Goal: Transaction & Acquisition: Purchase product/service

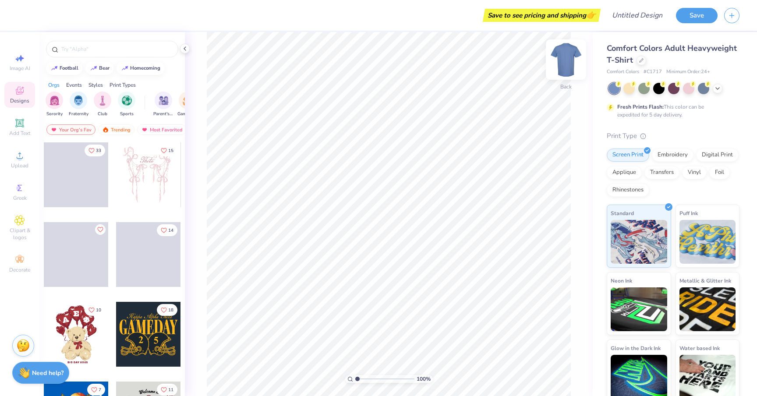
click at [571, 61] on img at bounding box center [566, 59] width 35 height 35
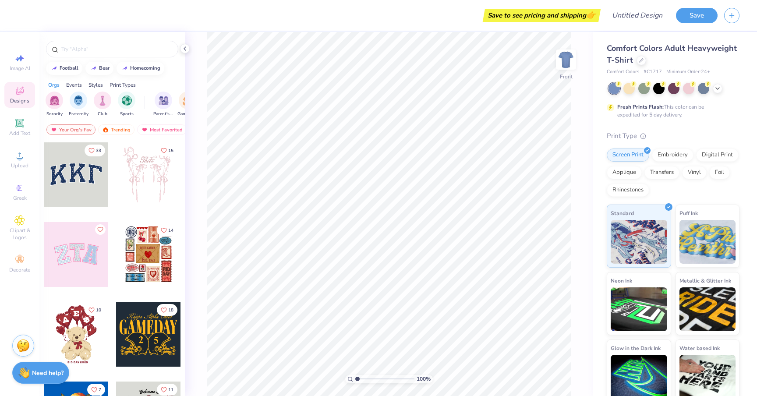
scroll to position [7, 0]
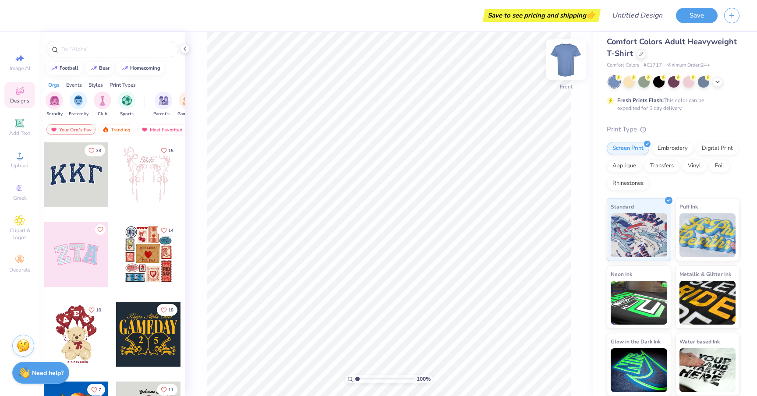
click at [568, 65] on img at bounding box center [566, 59] width 35 height 35
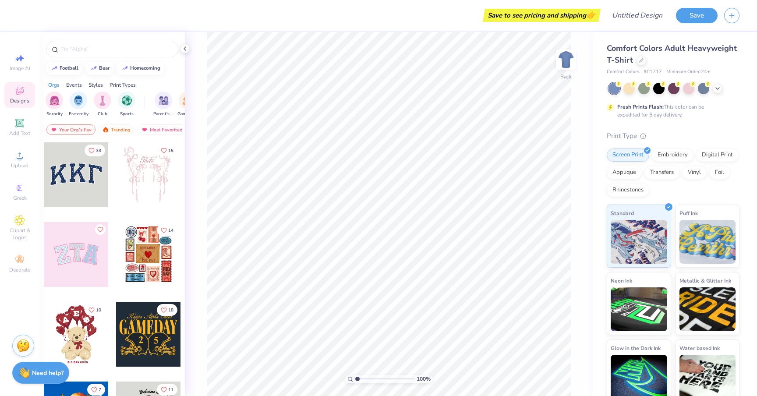
click at [641, 65] on div "Comfort Colors Adult Heavyweight T-Shirt" at bounding box center [673, 55] width 133 height 24
click at [641, 64] on div at bounding box center [642, 60] width 10 height 10
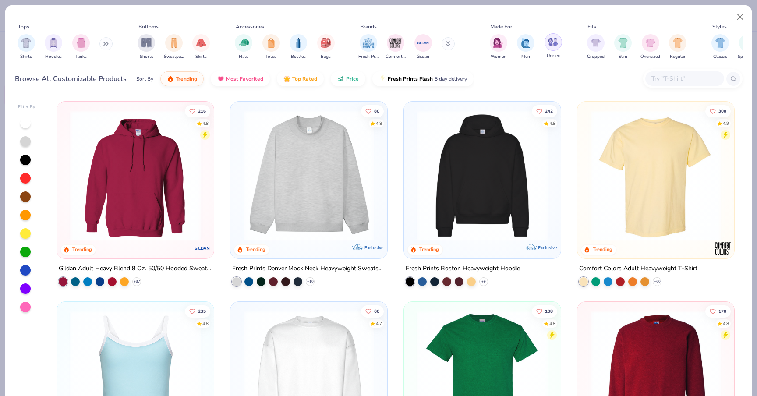
click at [549, 35] on div "filter for Unisex" at bounding box center [554, 42] width 18 height 18
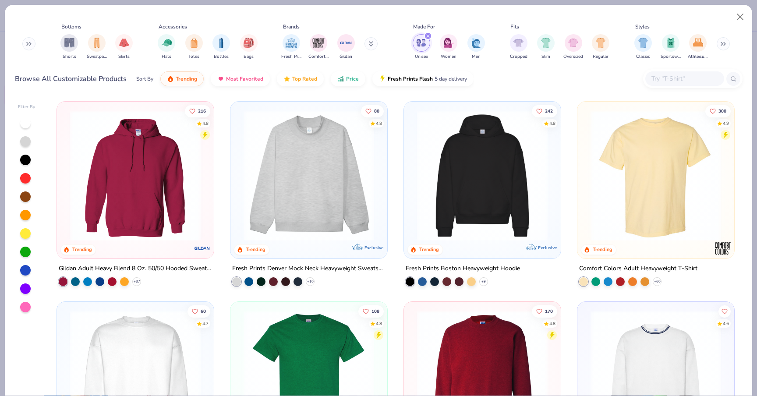
scroll to position [0, 82]
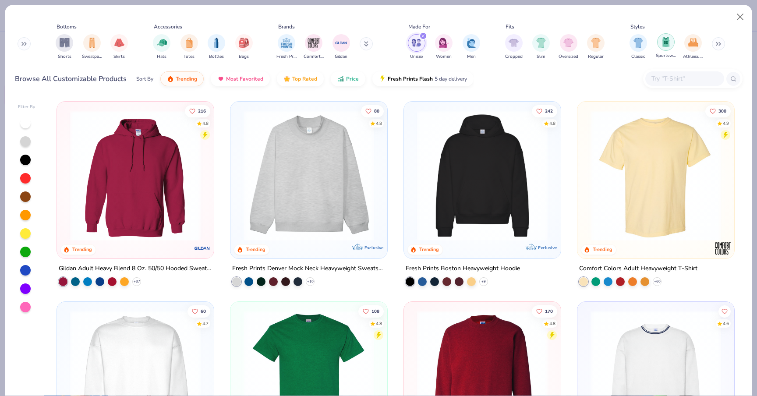
click at [667, 47] on div "filter for Sportswear" at bounding box center [666, 42] width 18 height 18
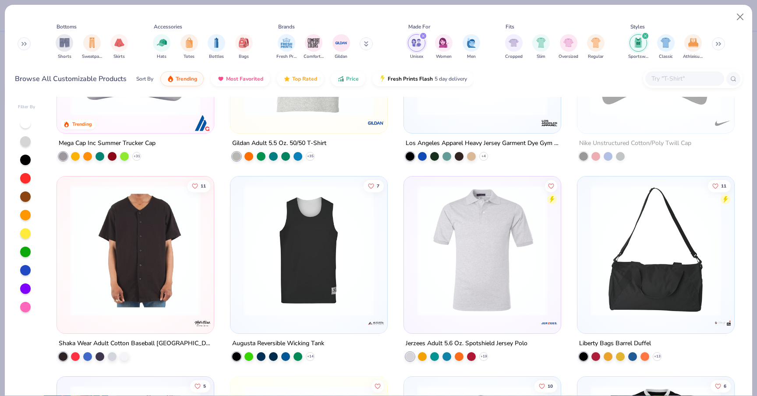
scroll to position [125, 0]
click at [252, 357] on div at bounding box center [249, 355] width 9 height 9
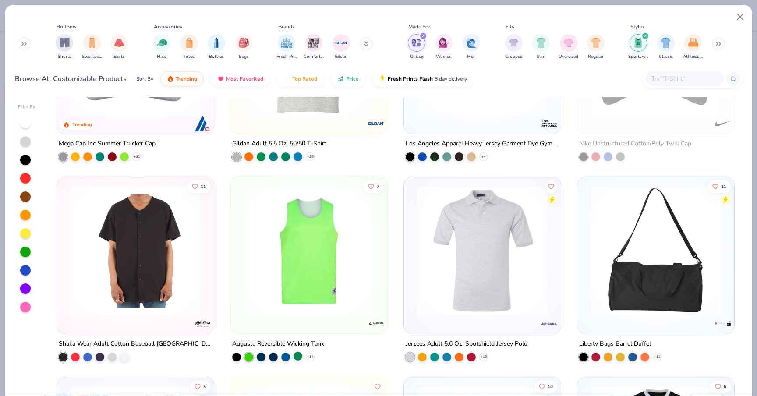
click at [300, 355] on div at bounding box center [298, 355] width 9 height 9
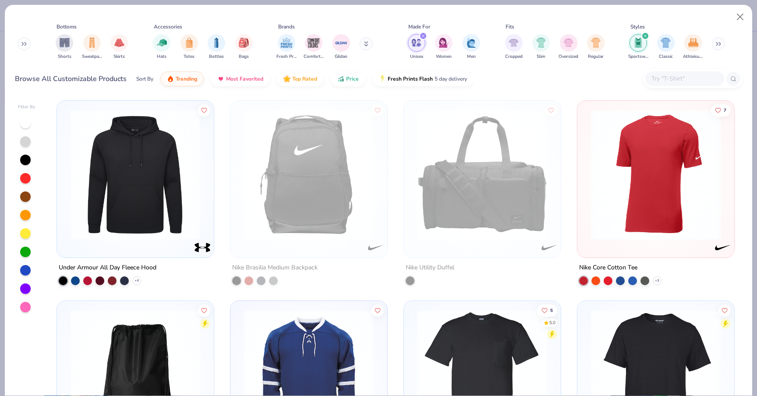
scroll to position [1002, 0]
click at [24, 257] on div at bounding box center [25, 252] width 11 height 11
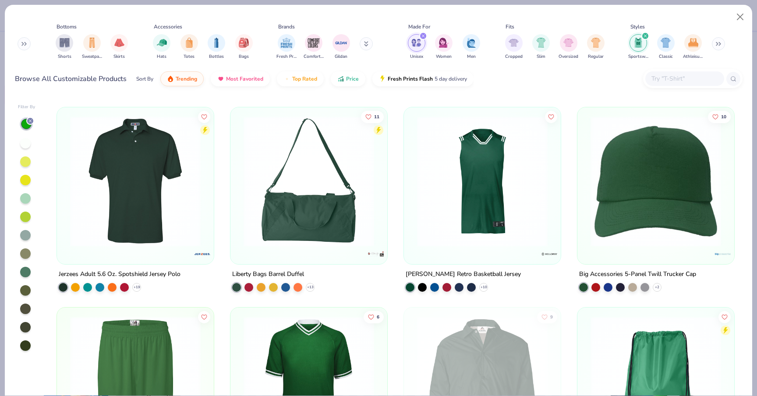
scroll to position [102, 0]
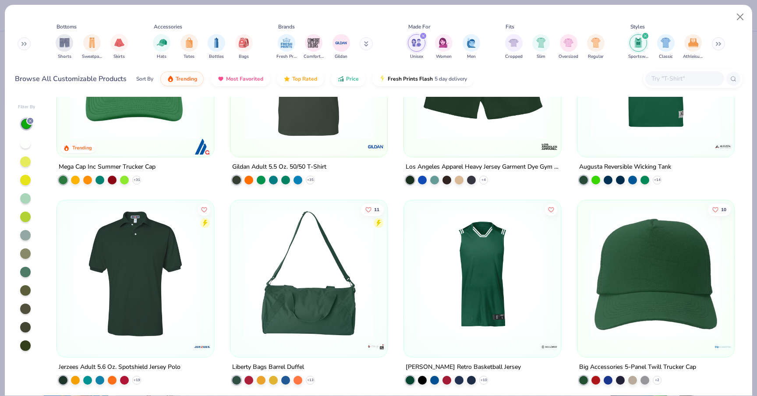
click at [422, 36] on icon "filter for Unisex" at bounding box center [424, 36] width 4 height 4
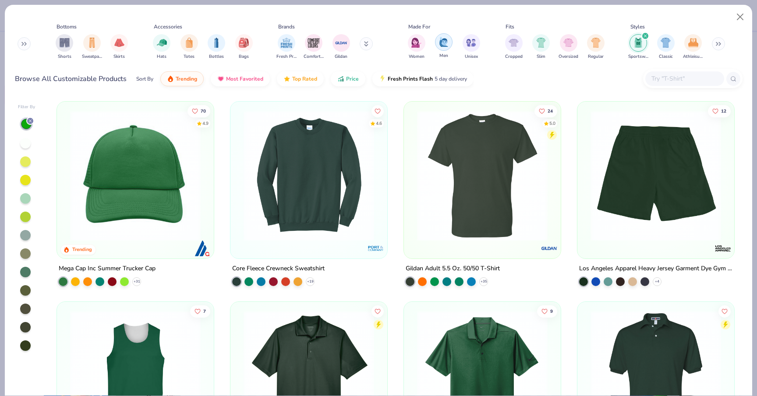
click at [444, 46] on img "filter for Men" at bounding box center [444, 42] width 10 height 10
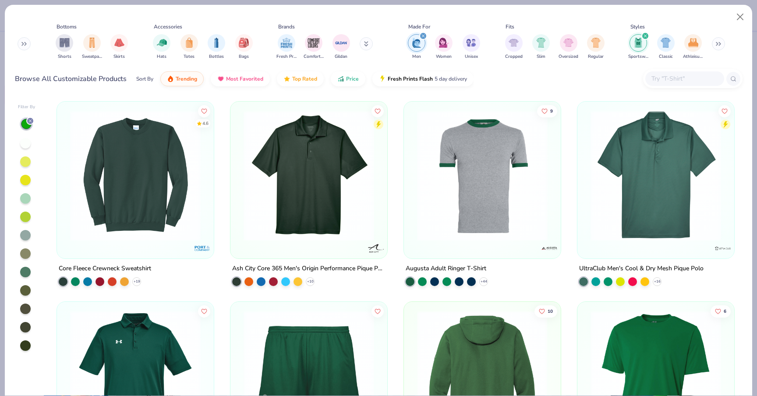
scroll to position [105, 0]
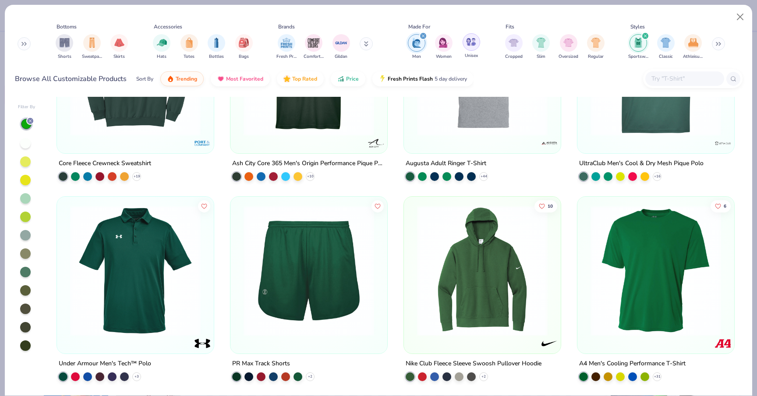
click at [469, 44] on img "filter for Unisex" at bounding box center [471, 42] width 10 height 10
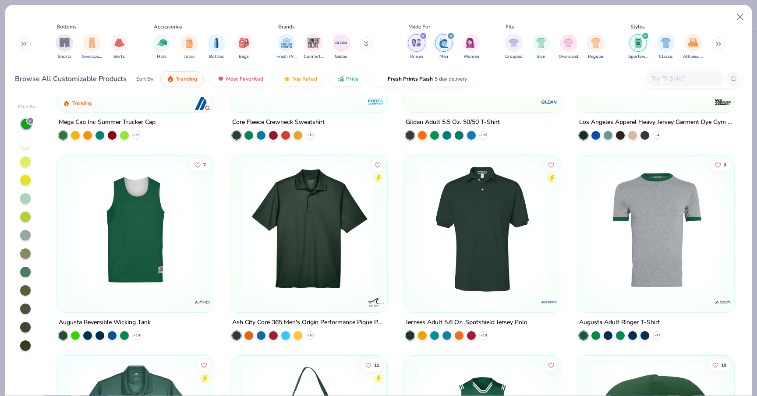
scroll to position [152, 0]
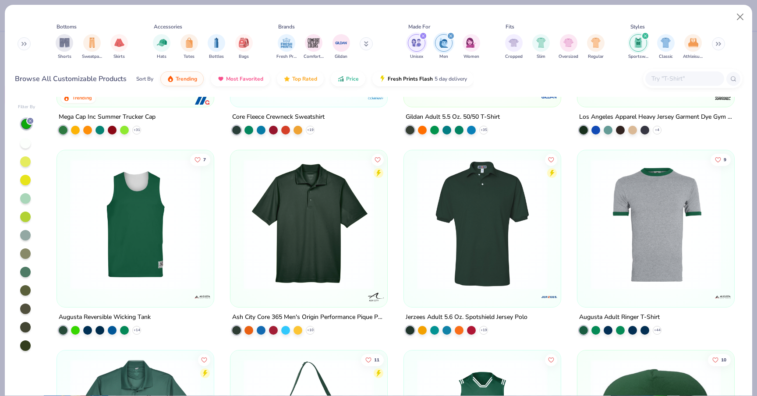
click at [161, 254] on img at bounding box center [135, 224] width 139 height 131
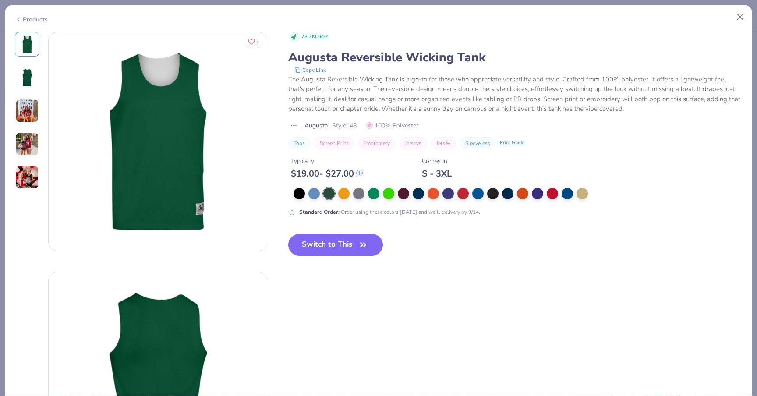
click at [25, 185] on img at bounding box center [27, 178] width 24 height 24
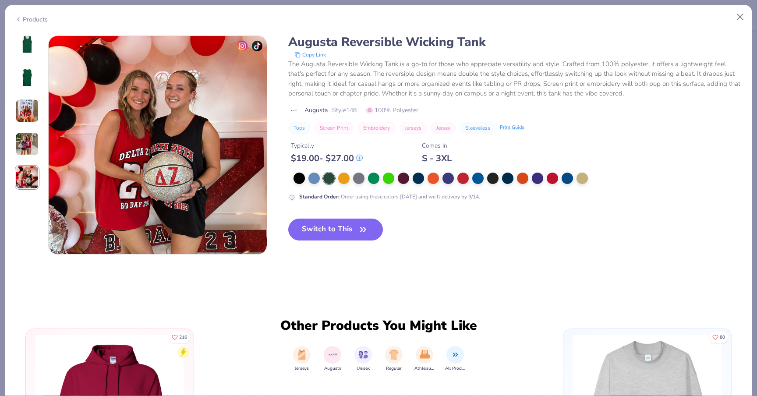
scroll to position [961, 0]
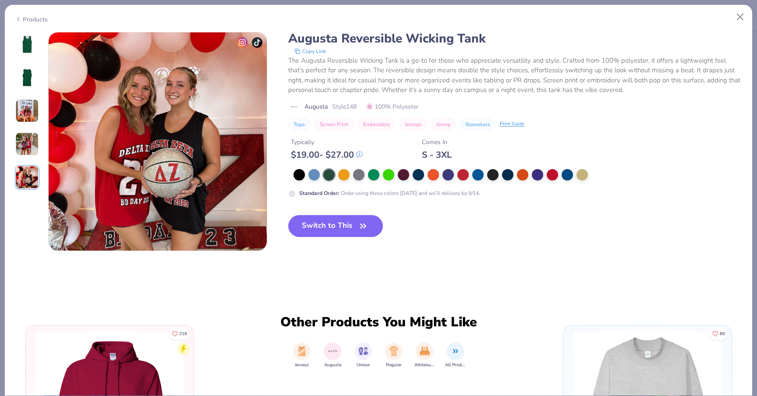
click at [32, 44] on img at bounding box center [27, 44] width 21 height 21
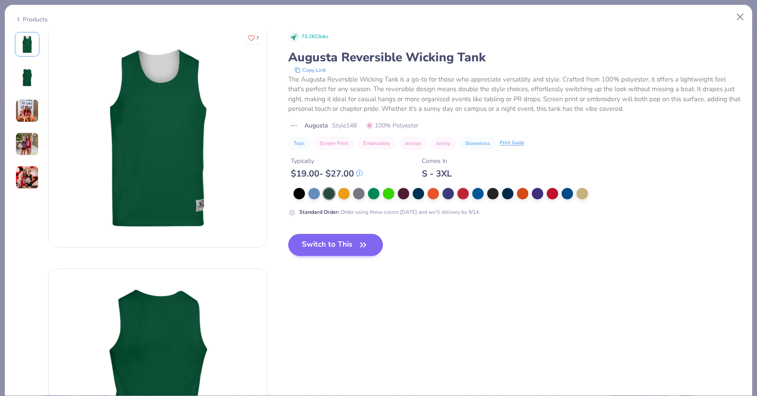
scroll to position [0, 0]
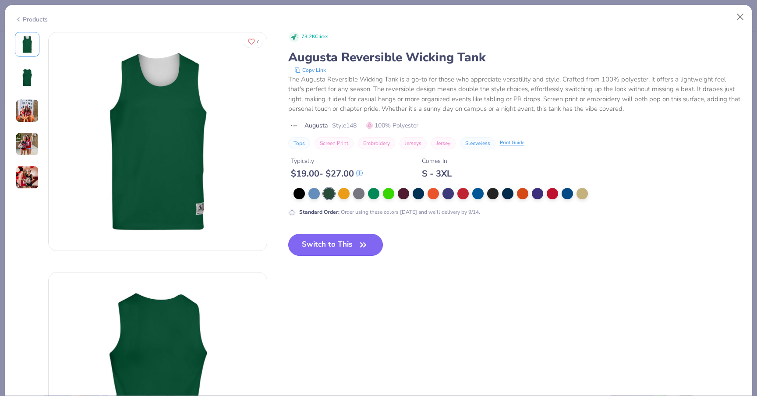
click at [335, 250] on button "Switch to This" at bounding box center [335, 245] width 95 height 22
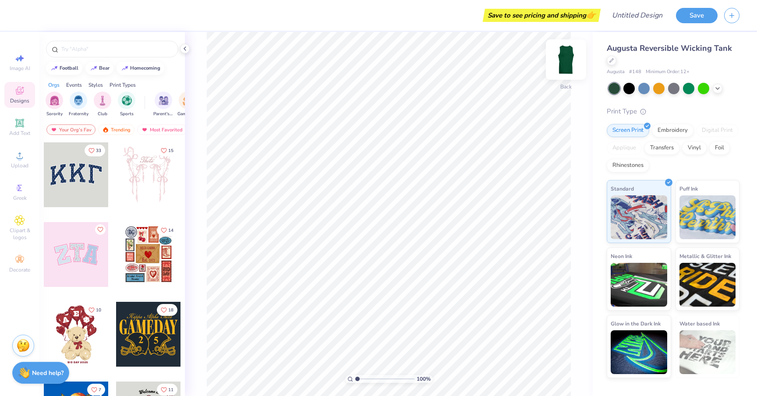
click at [572, 63] on img at bounding box center [566, 59] width 35 height 35
click at [572, 63] on img at bounding box center [566, 60] width 18 height 18
click at [186, 46] on icon at bounding box center [184, 48] width 7 height 7
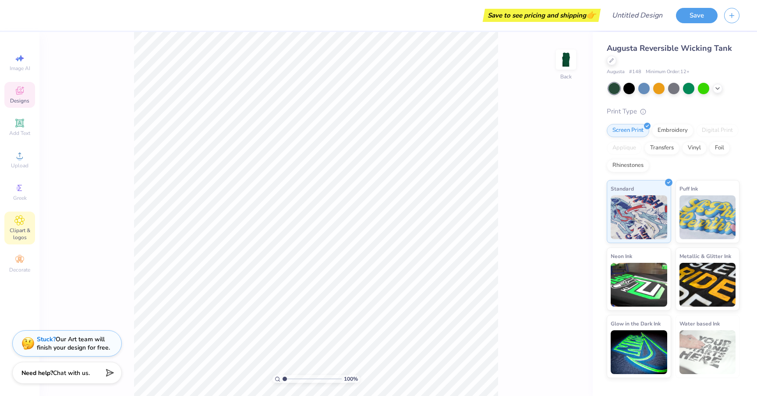
click at [15, 219] on icon at bounding box center [19, 220] width 10 height 11
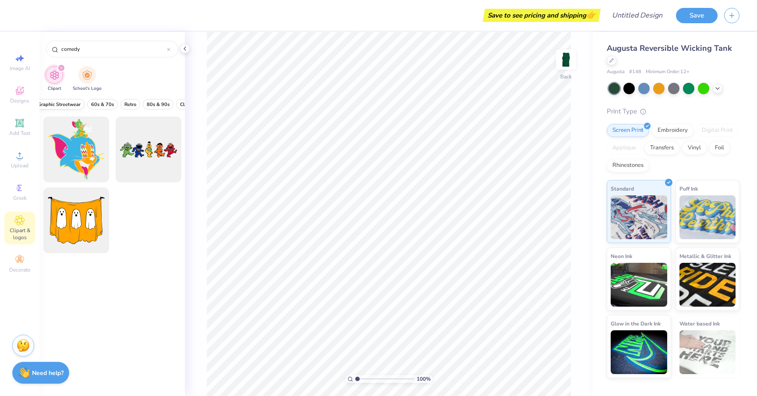
scroll to position [0, 159]
type input "comedy"
click at [129, 103] on span "Retro" at bounding box center [132, 104] width 12 height 7
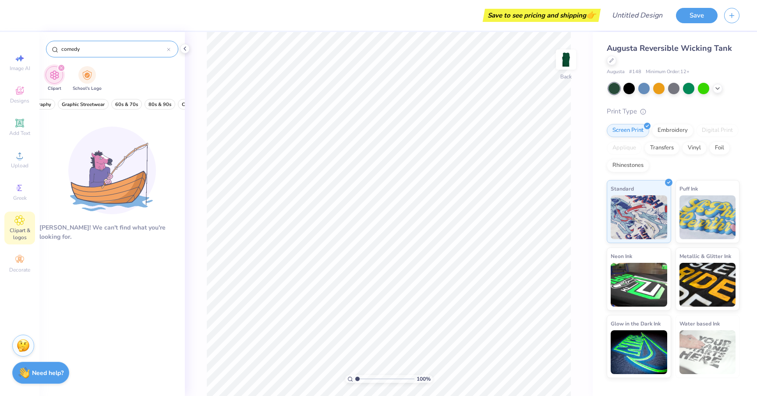
click at [169, 52] on div at bounding box center [169, 49] width 4 height 8
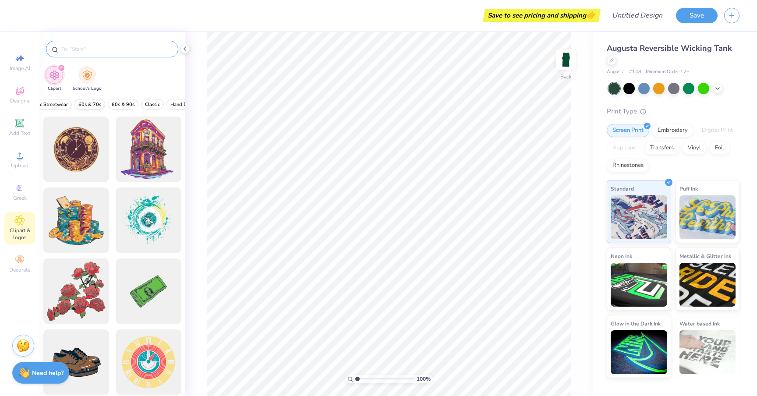
scroll to position [0, 202]
click at [112, 103] on span "80s & 90s" at bounding box center [117, 104] width 23 height 7
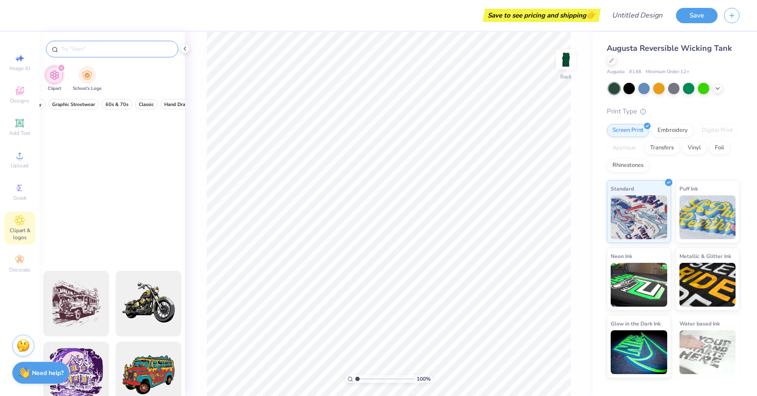
scroll to position [0, 0]
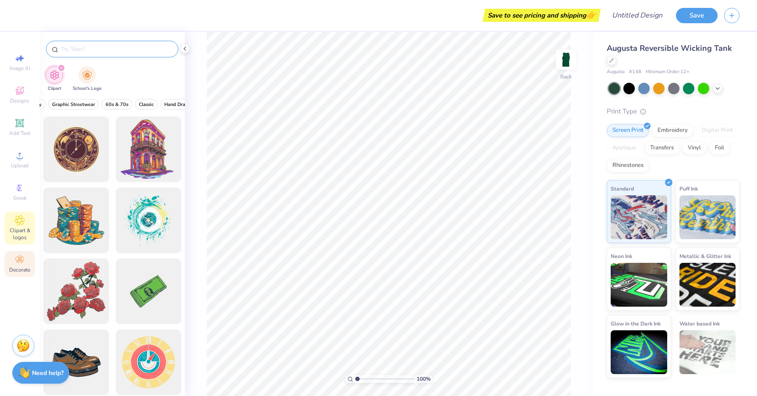
click at [22, 261] on icon at bounding box center [19, 260] width 8 height 6
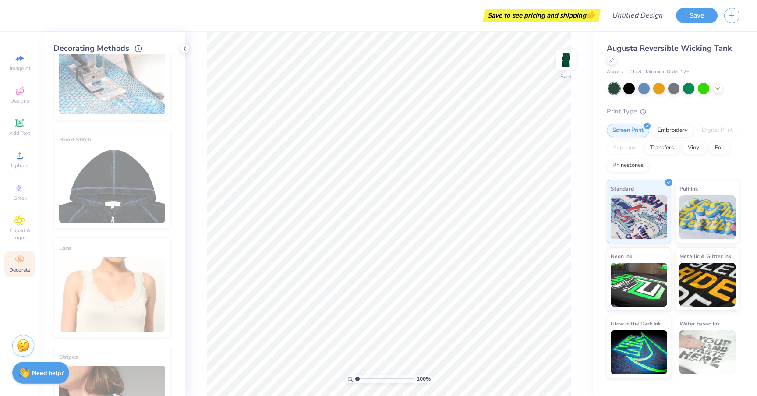
scroll to position [426, 0]
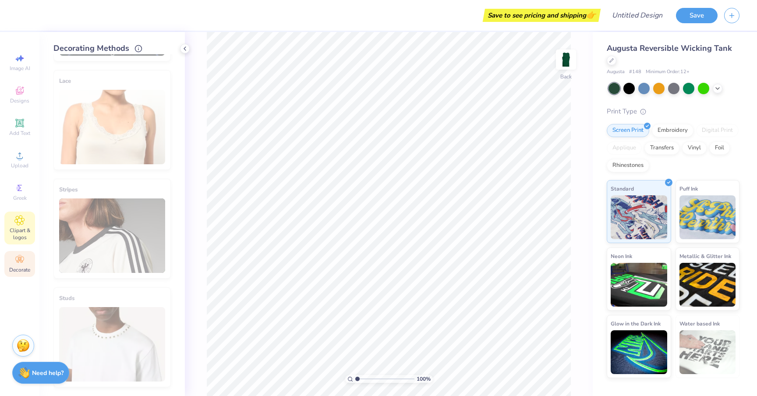
click at [25, 226] on div "Clipart & logos" at bounding box center [19, 228] width 31 height 33
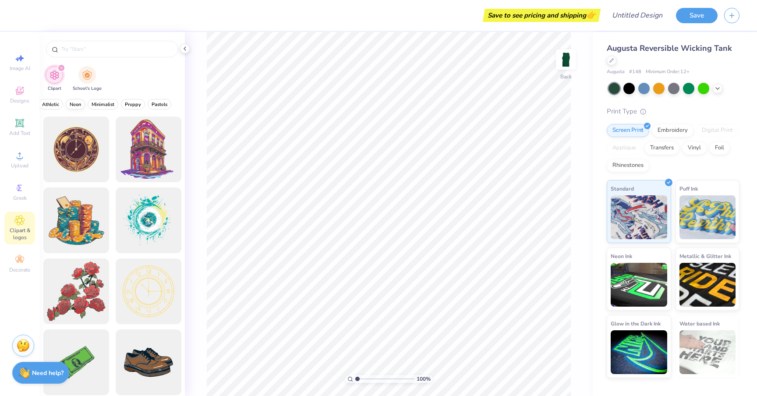
scroll to position [0, 362]
click at [128, 105] on span "Preppy" at bounding box center [133, 104] width 16 height 7
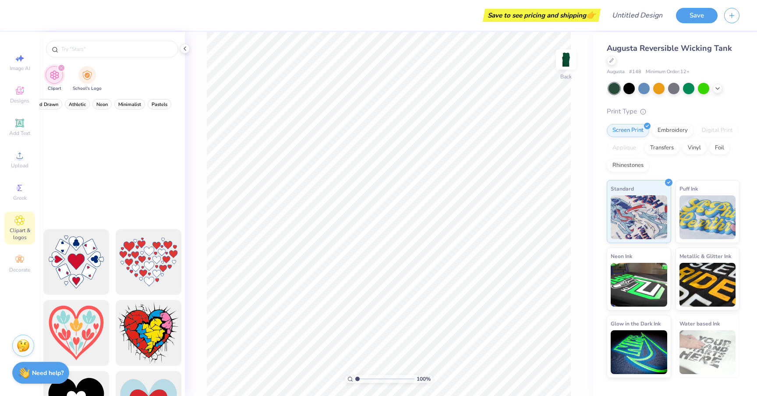
scroll to position [0, 0]
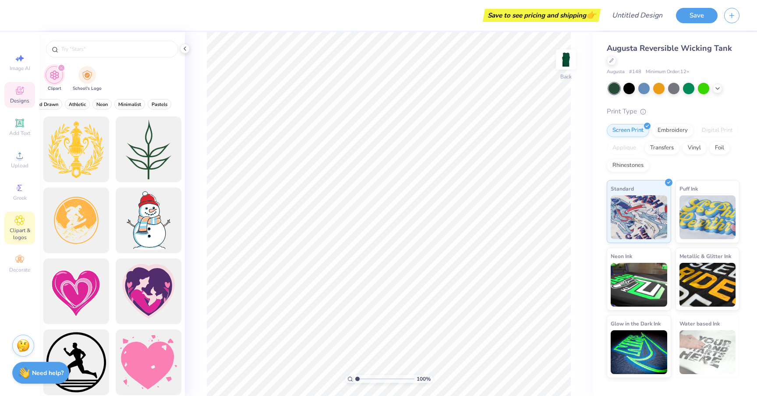
click at [19, 99] on span "Designs" at bounding box center [19, 100] width 19 height 7
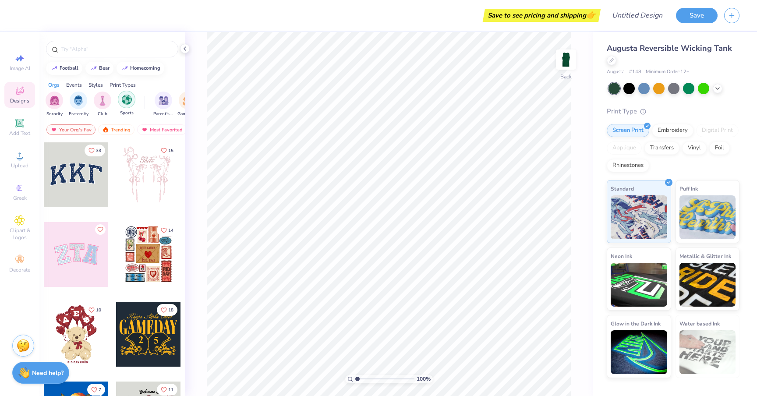
click at [126, 101] on img "filter for Sports" at bounding box center [127, 100] width 10 height 10
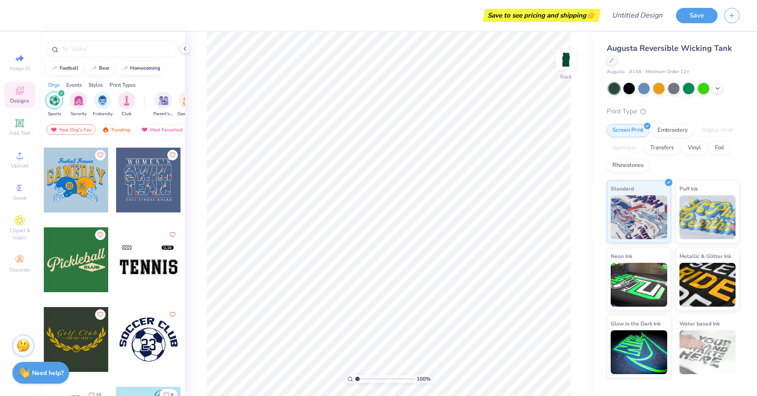
scroll to position [75, 0]
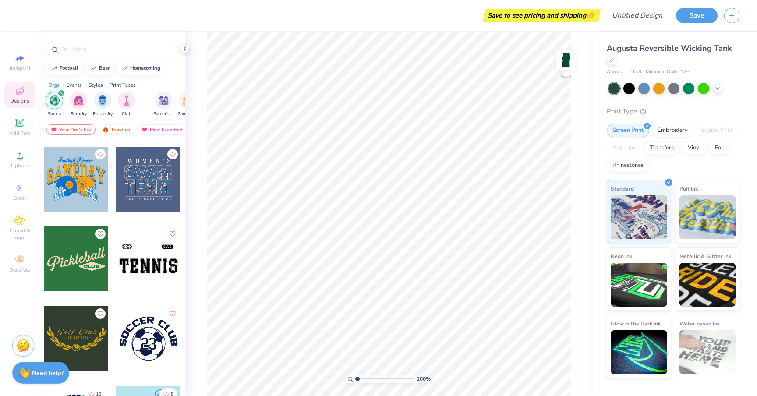
click at [88, 272] on div at bounding box center [76, 259] width 65 height 65
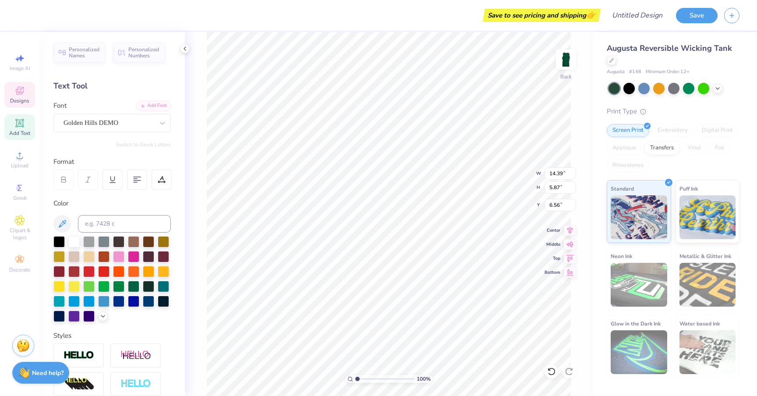
scroll to position [0, 0]
type textarea "Fifth Humour"
type input "5.22"
type input "12.94"
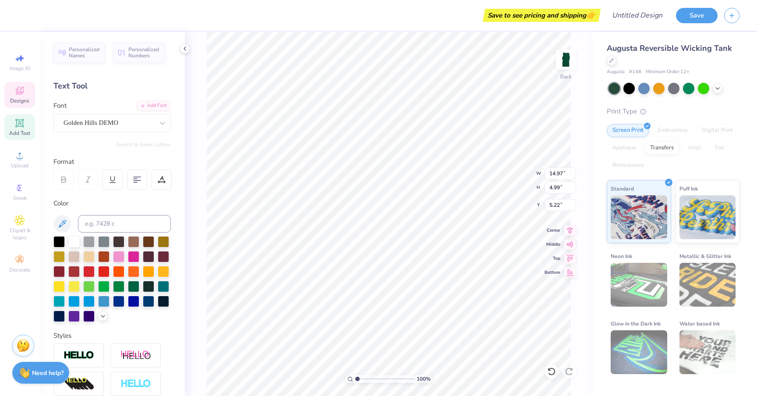
type input "4.32"
type input "5.18"
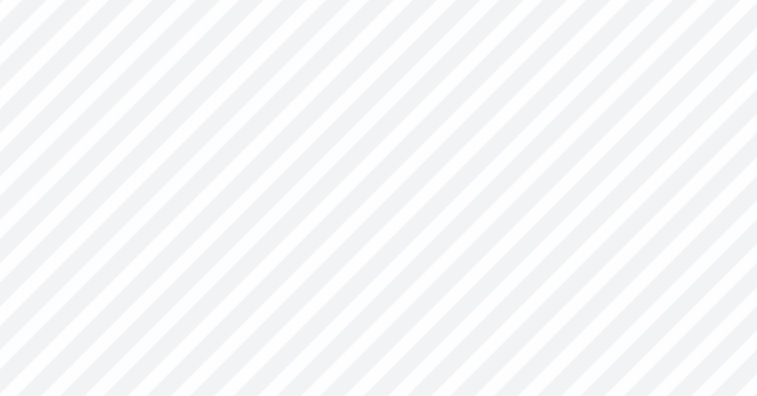
type input "0.74"
type input "6.97"
type input "0.43"
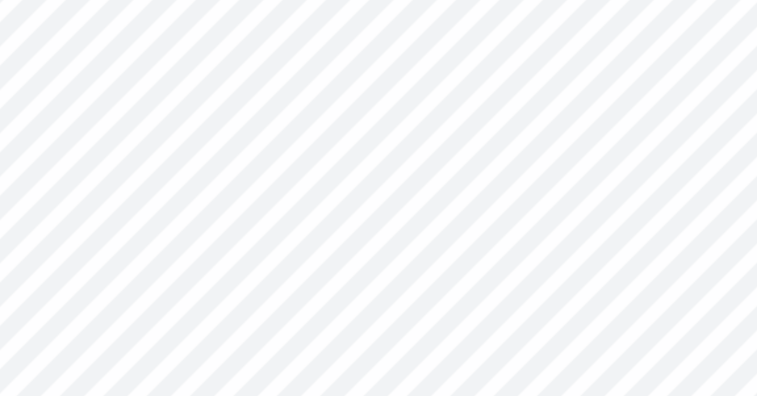
type input "7.29"
type input "0.45"
type input "7.34"
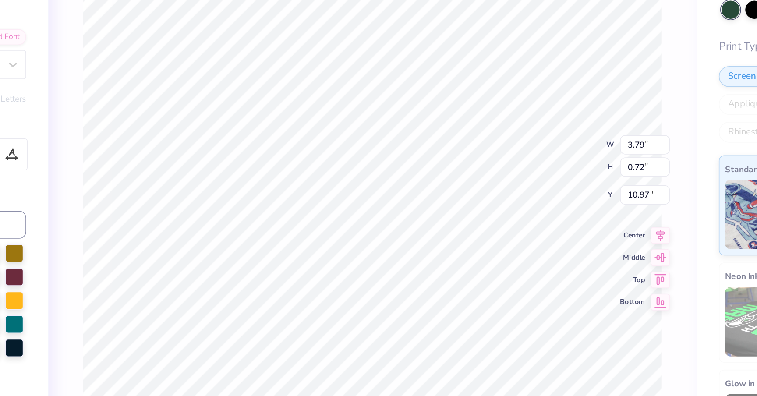
type input "12.77"
type input "6.55"
type input "2.22"
type input "7.79"
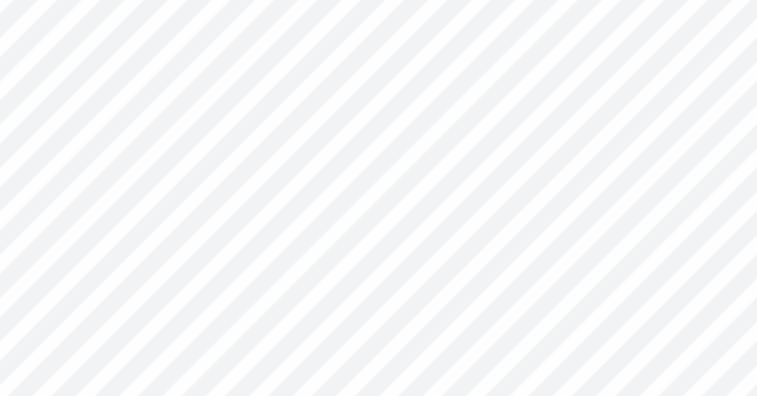
type input "7.25"
type input "0.30"
type input "7.58"
type input "7.28"
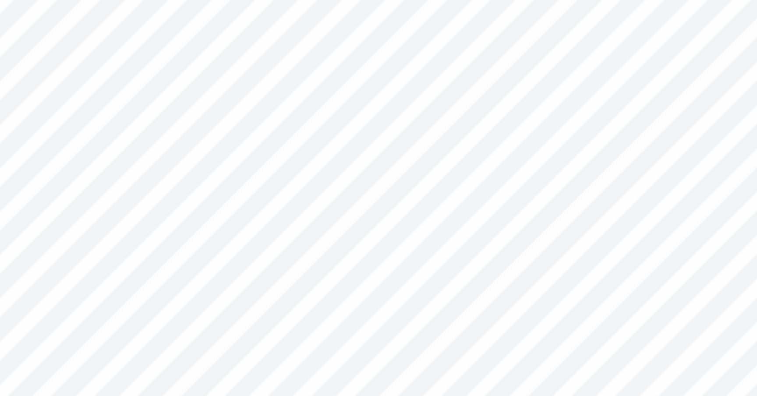
type input "7.28"
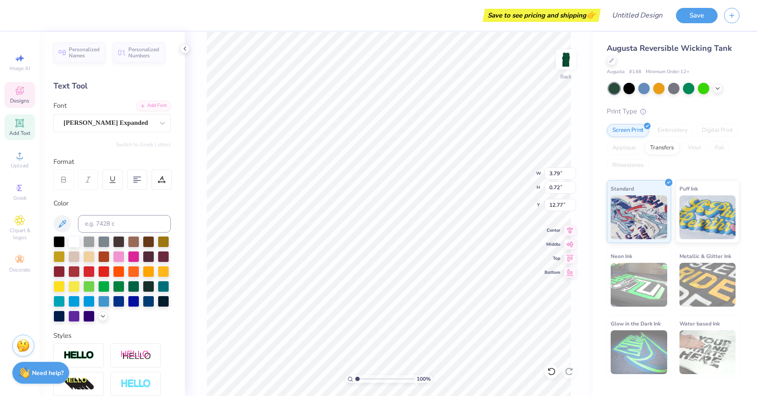
type input "8.55"
type textarea "2025"
type input "3.52"
type input "0.72"
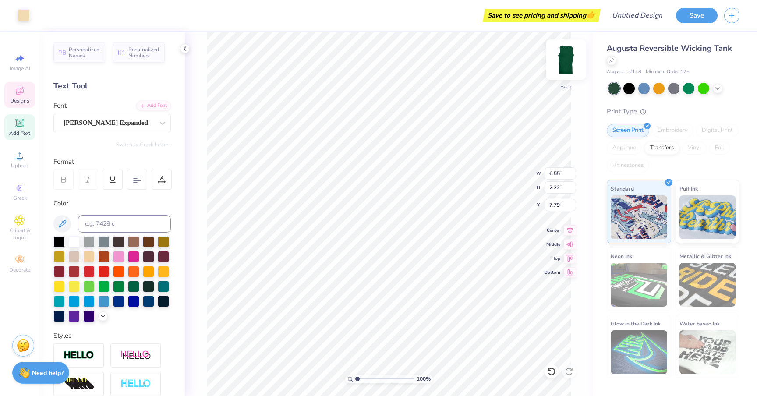
type input "8.55"
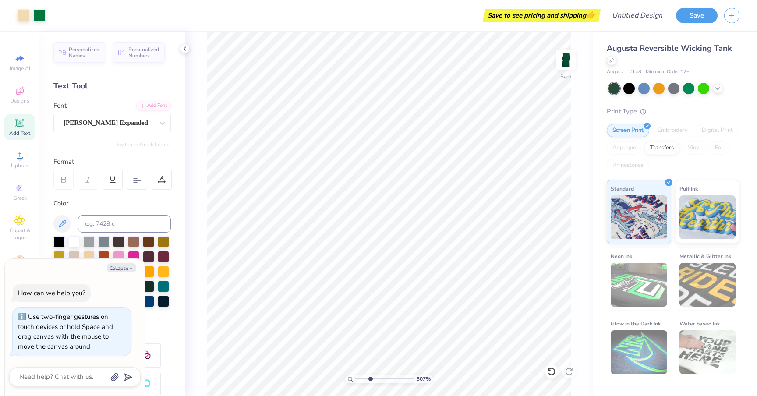
type input "1"
drag, startPoint x: 357, startPoint y: 380, endPoint x: 321, endPoint y: 368, distance: 37.8
click at [355, 375] on input "range" at bounding box center [384, 379] width 59 height 8
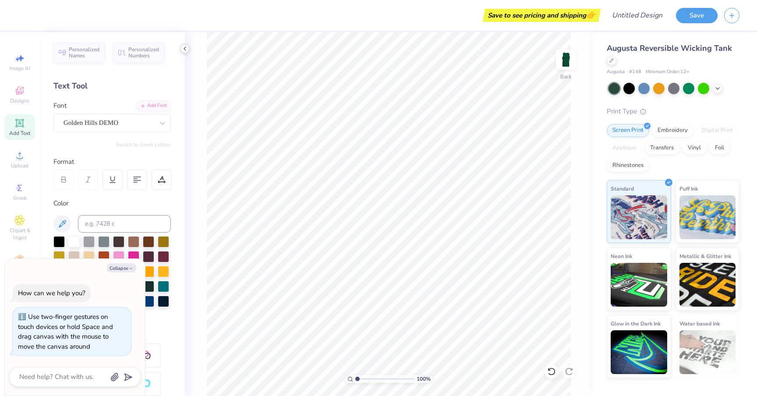
click at [186, 50] on polyline at bounding box center [185, 49] width 2 height 4
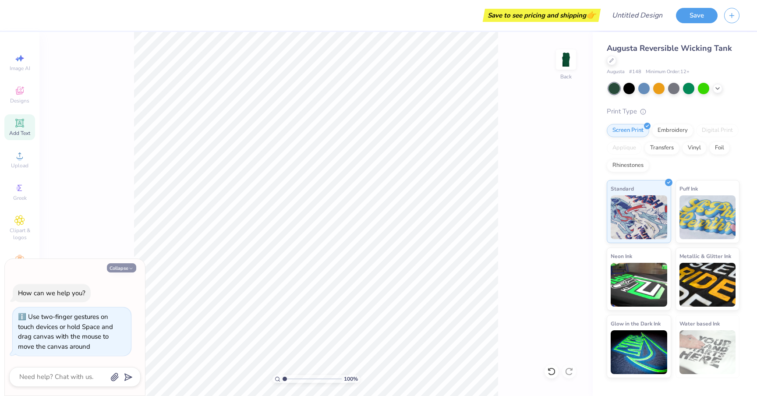
click at [118, 265] on button "Collapse" at bounding box center [121, 267] width 29 height 9
type textarea "x"
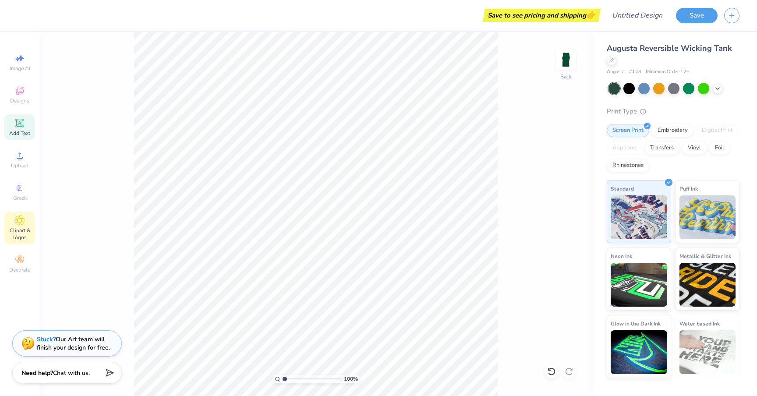
click at [19, 215] on icon at bounding box center [19, 220] width 10 height 11
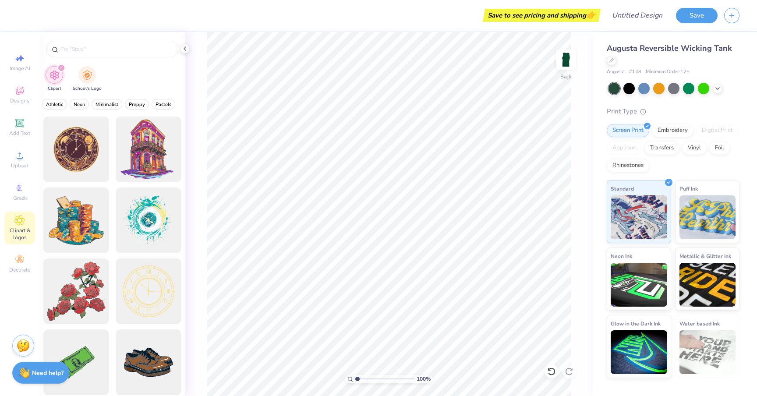
scroll to position [0, 362]
click at [123, 103] on button "Preppy" at bounding box center [133, 104] width 24 height 11
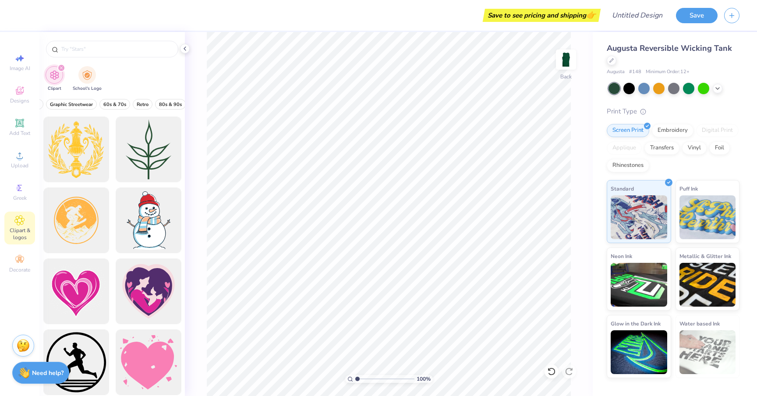
scroll to position [0, 211]
click at [104, 102] on span "Retro" at bounding box center [107, 104] width 12 height 7
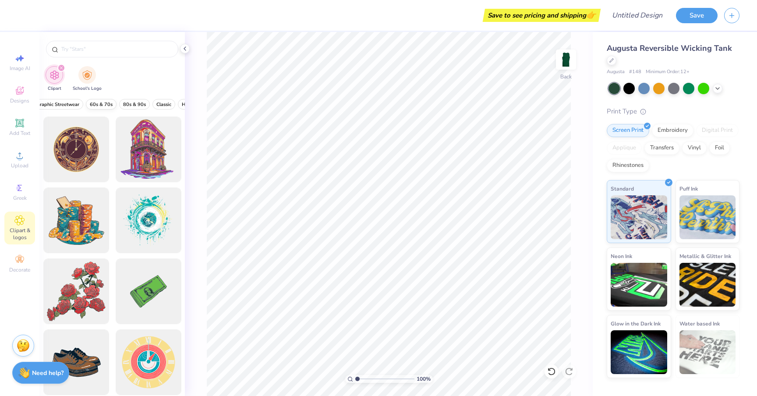
scroll to position [0, 0]
click at [92, 98] on div "All Styles Preppy Retro Grunge Streetwear Grunge Typography Graphic Streetwear …" at bounding box center [111, 106] width 145 height 20
click at [92, 103] on span "Preppy" at bounding box center [90, 104] width 16 height 7
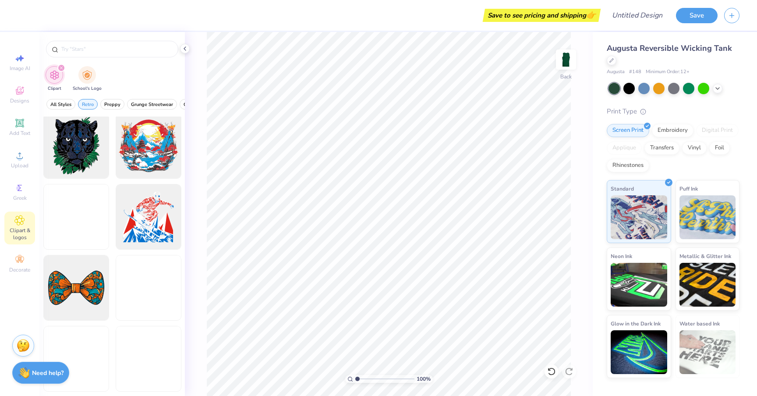
scroll to position [3411, 0]
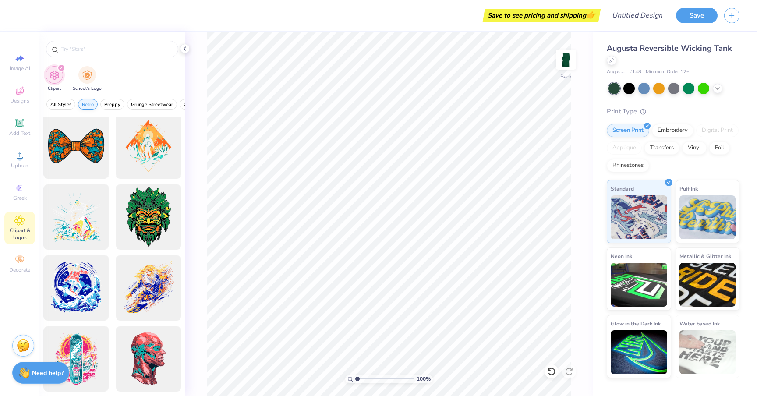
click at [89, 104] on span "Retro" at bounding box center [88, 104] width 12 height 7
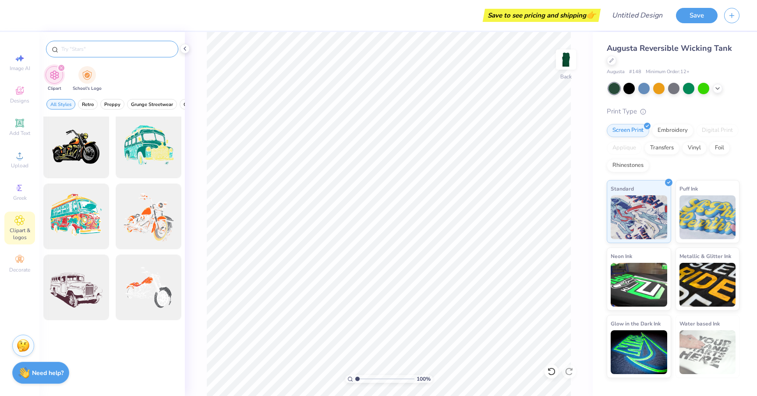
click at [99, 50] on input "text" at bounding box center [116, 49] width 112 height 9
type input "baseball"
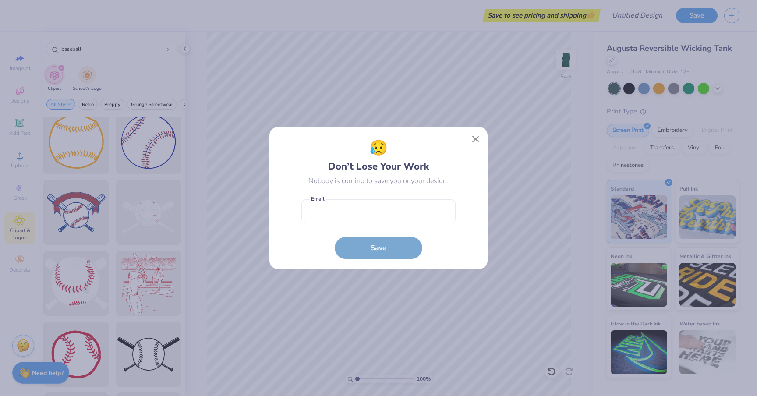
scroll to position [4, 0]
click at [477, 135] on button "Close" at bounding box center [476, 139] width 17 height 17
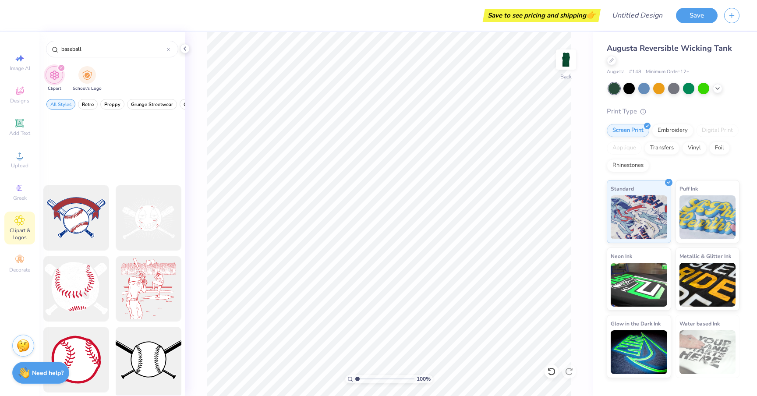
scroll to position [0, 0]
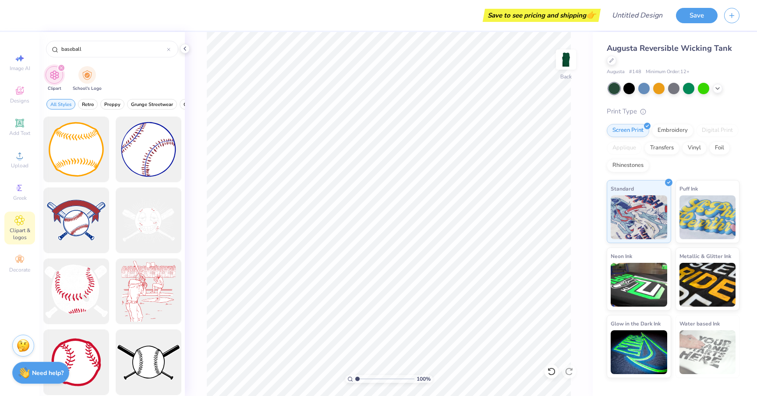
click at [60, 68] on icon "filter for Clipart" at bounding box center [62, 68] width 4 height 4
click at [23, 103] on span "Designs" at bounding box center [19, 100] width 19 height 7
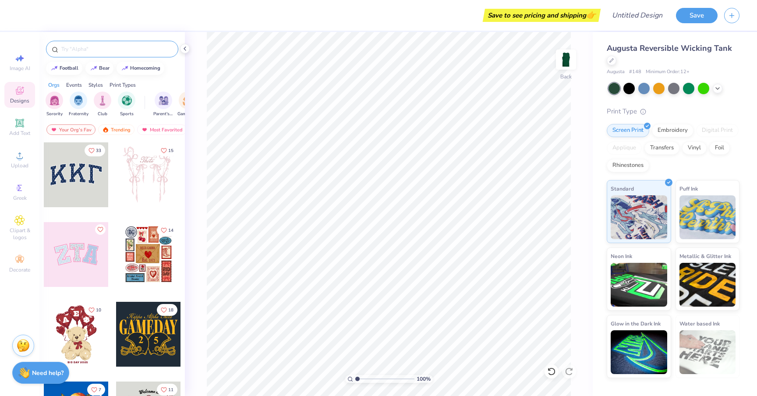
click at [90, 50] on input "text" at bounding box center [116, 49] width 112 height 9
type input "baseball"
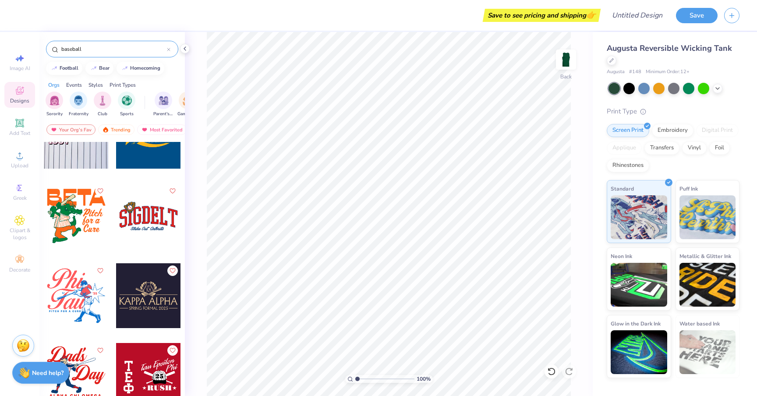
scroll to position [522, 0]
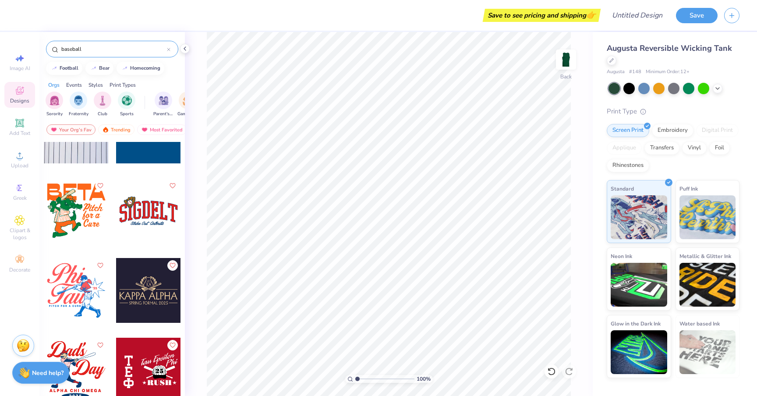
click at [144, 228] on div at bounding box center [148, 210] width 65 height 65
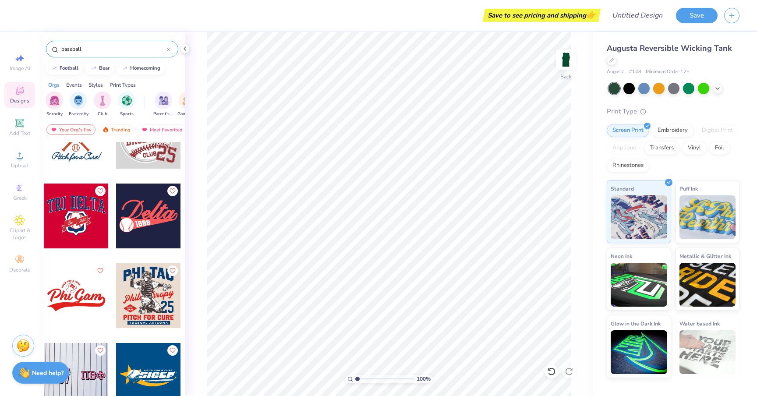
scroll to position [469, 0]
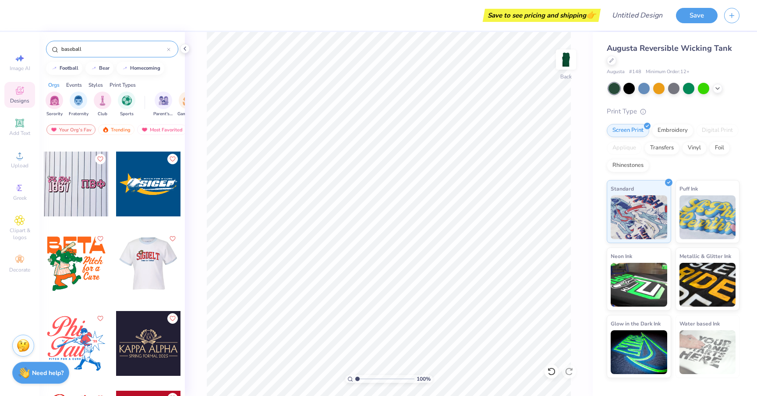
click at [150, 272] on div at bounding box center [148, 263] width 65 height 65
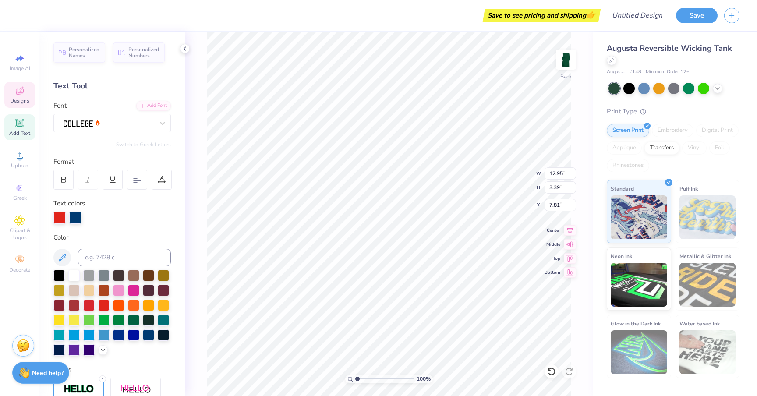
scroll to position [0, 0]
type textarea "SIGDELT"
type textarea "FIFTH HUMOUR"
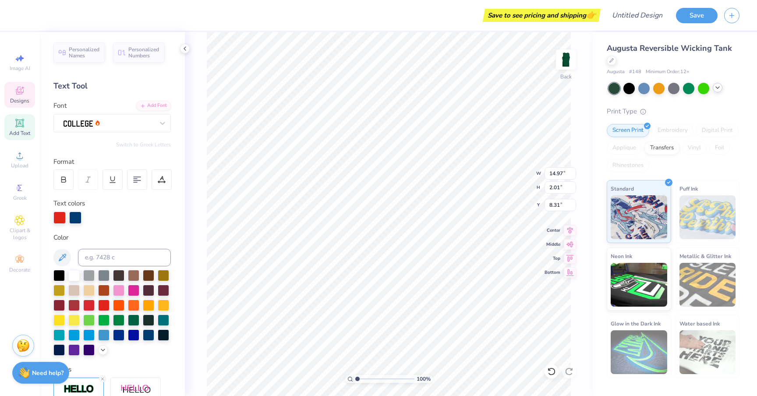
click at [718, 86] on icon at bounding box center [717, 87] width 7 height 7
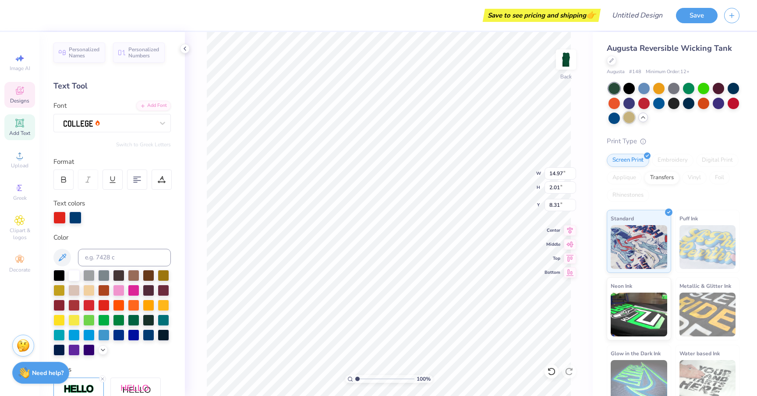
click at [633, 118] on div at bounding box center [629, 117] width 11 height 11
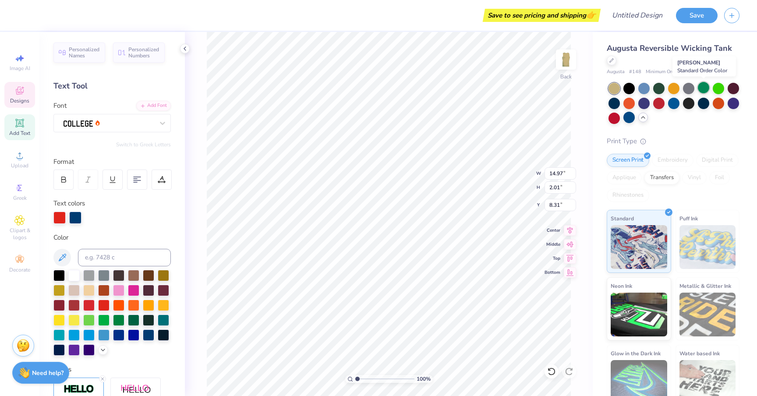
click at [706, 90] on div at bounding box center [703, 87] width 11 height 11
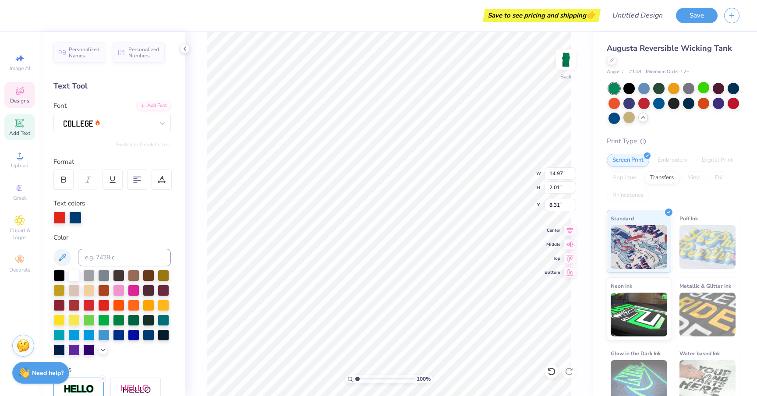
click at [581, 131] on div "100 % Back W 14.97 14.97 " H 2.01 2.01 " Y 8.31 8.31 " Center [GEOGRAPHIC_DATA]" at bounding box center [389, 214] width 408 height 364
click at [58, 216] on div at bounding box center [59, 217] width 12 height 12
click at [73, 274] on div at bounding box center [73, 274] width 11 height 11
click at [78, 219] on div at bounding box center [75, 217] width 12 height 12
type input "7.37"
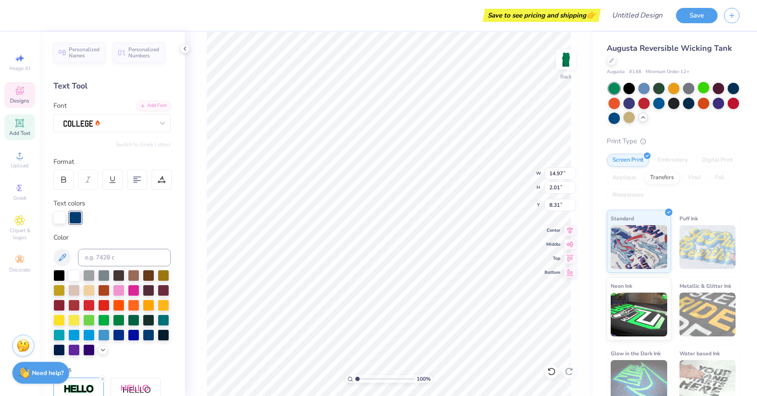
type input "0.77"
type input "11.88"
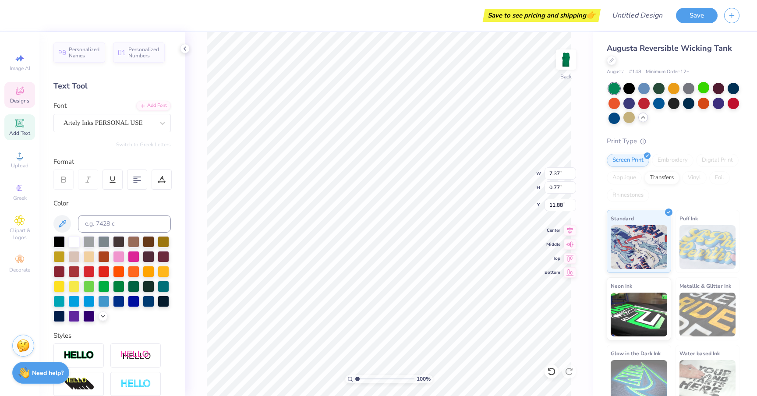
type input "14.97"
type input "2.01"
type input "8.31"
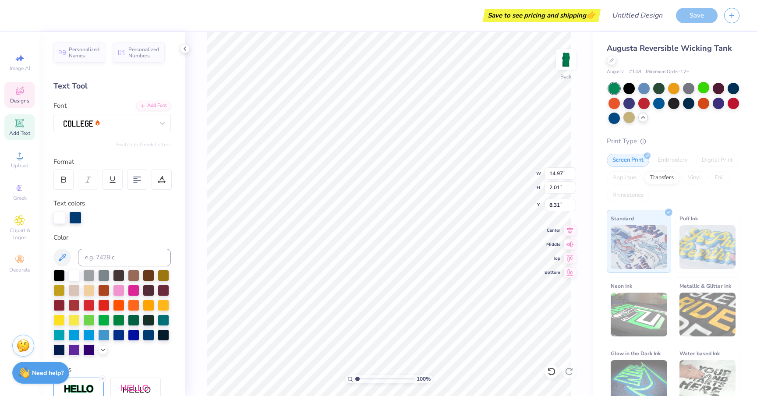
type input "15.00"
type input "8.12"
click at [503, 179] on div "100 % Back W 15.00 15.00 " H 2.01 2.01 " Y 8.12 8.12 " Center Middle Top Bottom" at bounding box center [389, 214] width 408 height 364
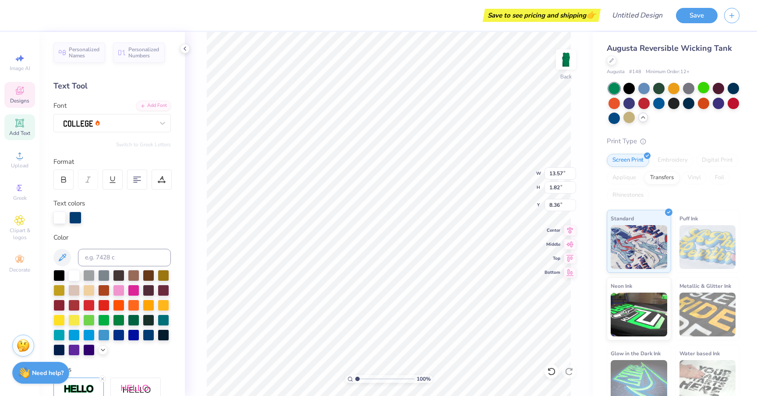
type input "13.57"
type input "1.82"
type input "6.35"
drag, startPoint x: 358, startPoint y: 380, endPoint x: 365, endPoint y: 380, distance: 7.1
type input "2.4"
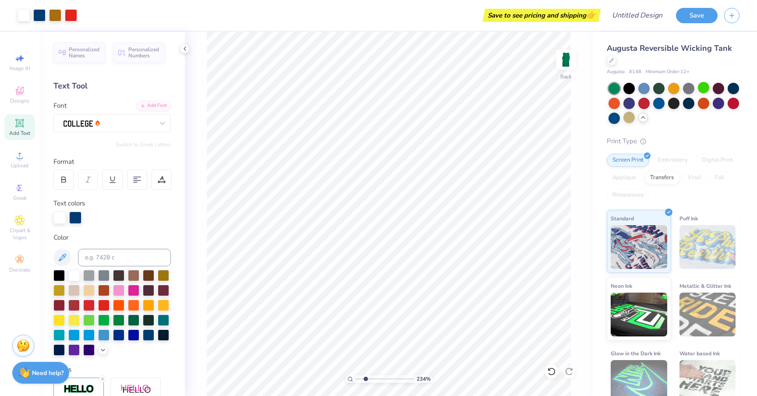
click at [366, 380] on input "range" at bounding box center [384, 379] width 59 height 8
type input "6.42"
type input "1.00"
type input "0.98"
type input "7.14"
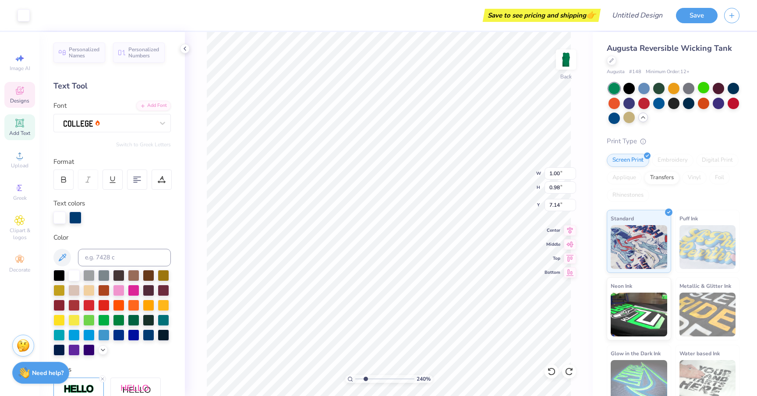
type input "2.59"
type input "2.53"
type input "3.82"
type input "1.43"
type input "1.40"
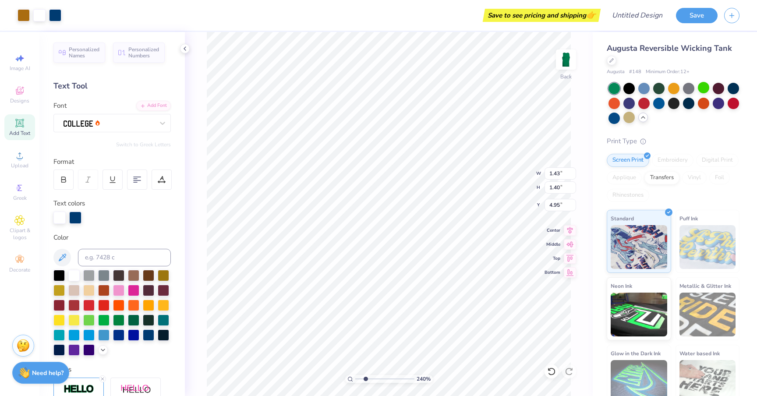
type input "5.18"
type input "5.40"
type input "0.61"
type input "0.60"
type input "5.75"
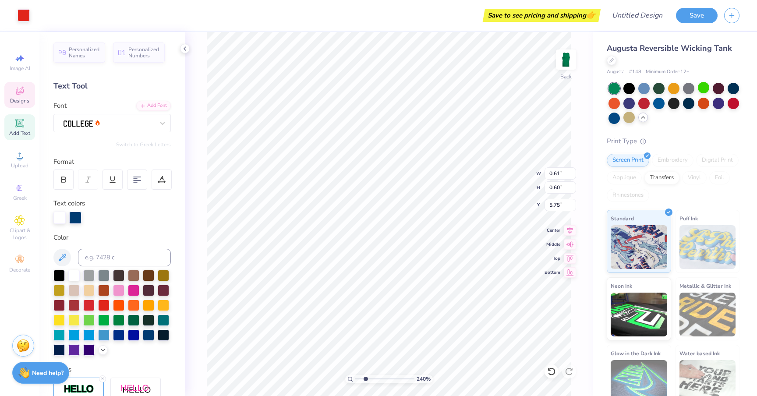
type input "1.43"
type input "1.40"
type input "4.95"
type input "2.59"
type input "2.53"
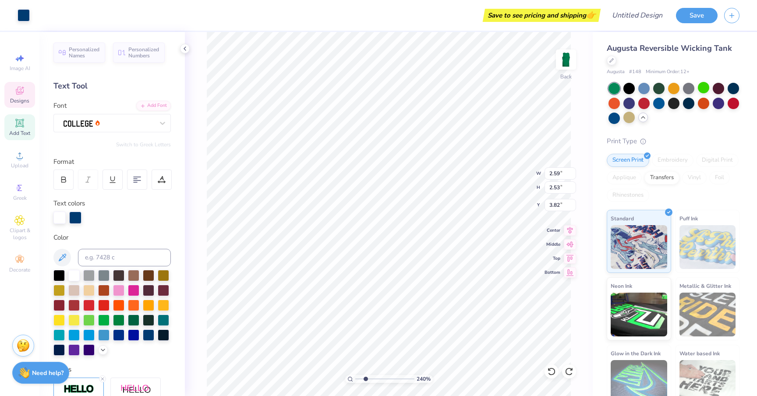
type input "6.35"
type input "1.16"
type input "1.13"
type input "5.67"
drag, startPoint x: 366, startPoint y: 379, endPoint x: 360, endPoint y: 378, distance: 6.3
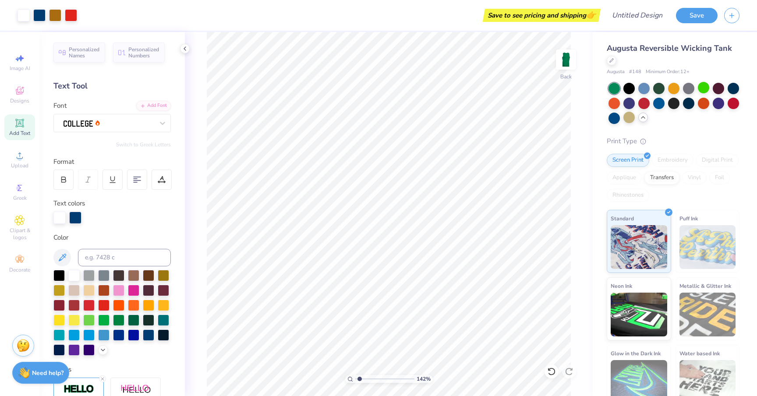
type input "1.42"
click at [360, 378] on input "range" at bounding box center [384, 379] width 59 height 8
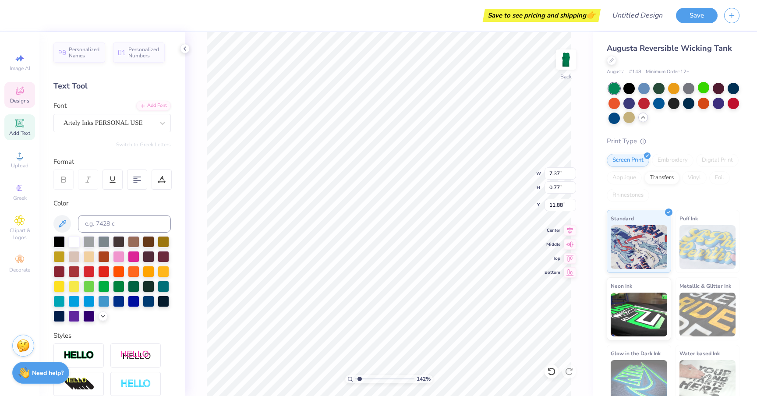
type input "8.73"
drag, startPoint x: 358, startPoint y: 377, endPoint x: 343, endPoint y: 377, distance: 15.8
type input "1"
click at [355, 377] on input "range" at bounding box center [384, 379] width 59 height 8
click at [686, 89] on div at bounding box center [688, 87] width 11 height 11
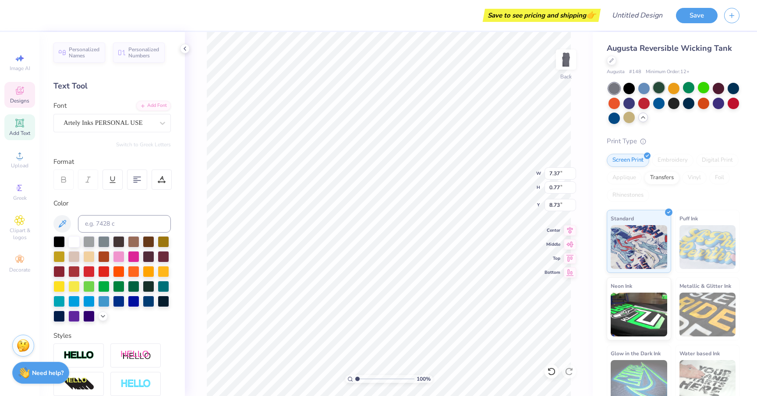
click at [659, 91] on div at bounding box center [658, 87] width 11 height 11
type input "13.57"
type input "1.82"
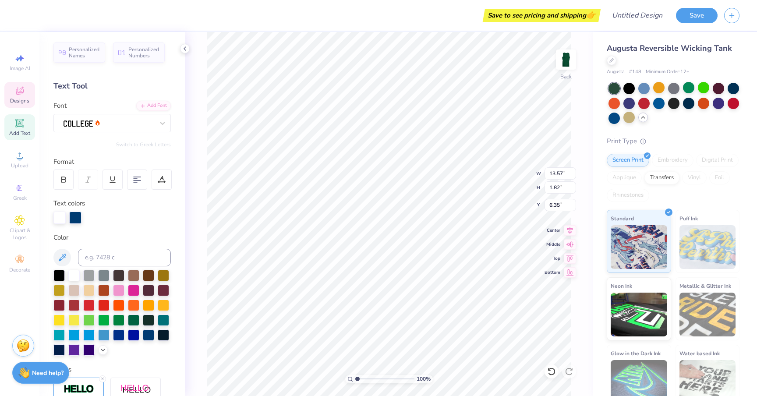
type input "6.24"
type input "7.37"
type input "0.77"
type input "8.73"
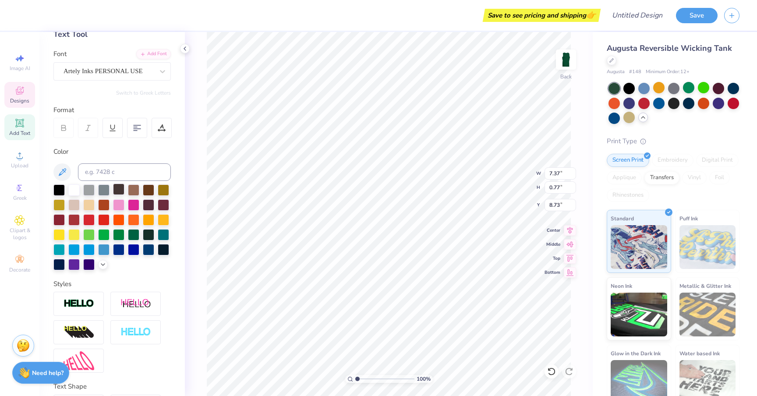
scroll to position [0, 0]
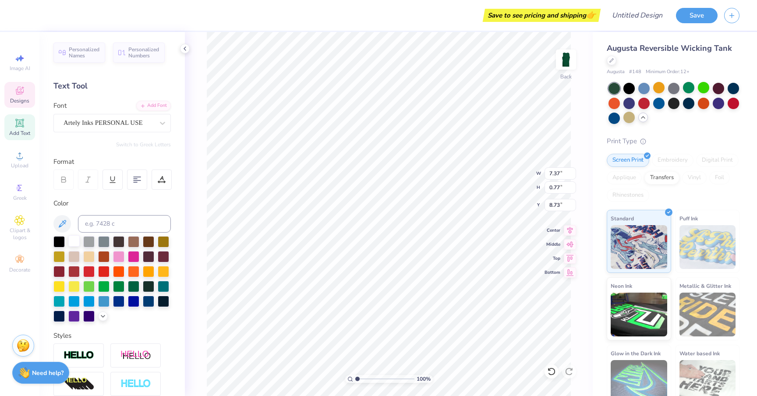
click at [77, 240] on div at bounding box center [73, 240] width 11 height 11
type textarea "Yale's Sexiest Comedy Group"
click at [503, 181] on div "100 % Back W 7.37 7.37 " H 0.77 0.77 " Y 8.73 8.73 " Center [GEOGRAPHIC_DATA]" at bounding box center [389, 214] width 408 height 364
type input "8.36"
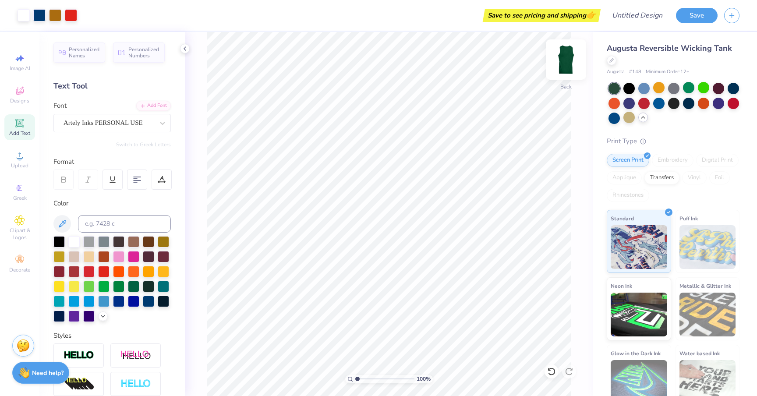
click at [565, 57] on img at bounding box center [566, 59] width 35 height 35
click at [21, 99] on span "Designs" at bounding box center [19, 100] width 19 height 7
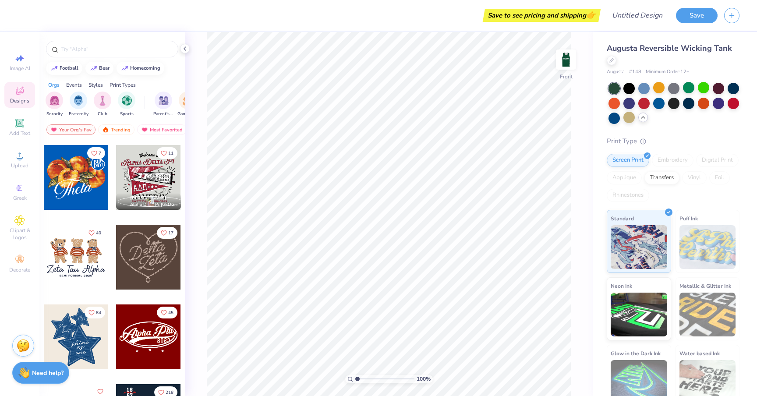
scroll to position [0, 0]
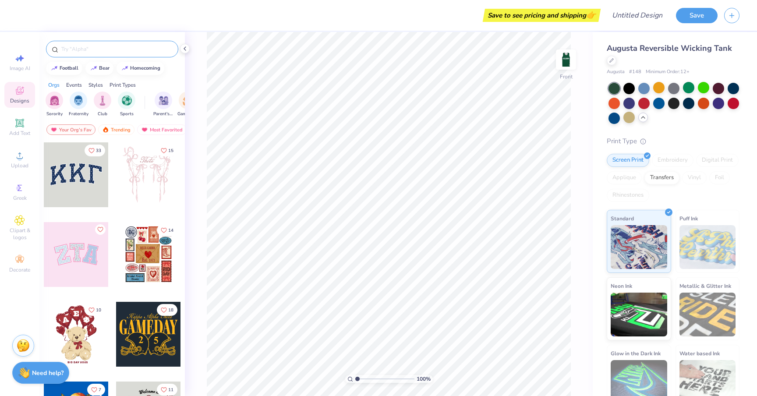
click at [108, 52] on input "text" at bounding box center [116, 49] width 112 height 9
type input "jersey"
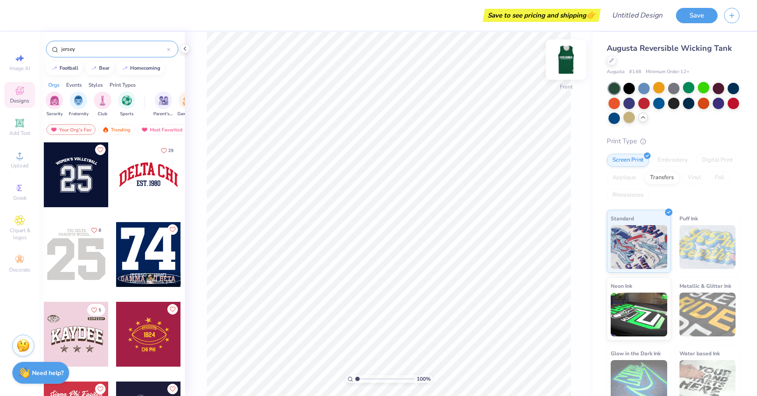
click at [560, 79] on div "Front" at bounding box center [566, 65] width 20 height 31
click at [564, 75] on img at bounding box center [566, 59] width 35 height 35
click at [78, 263] on div at bounding box center [76, 254] width 65 height 65
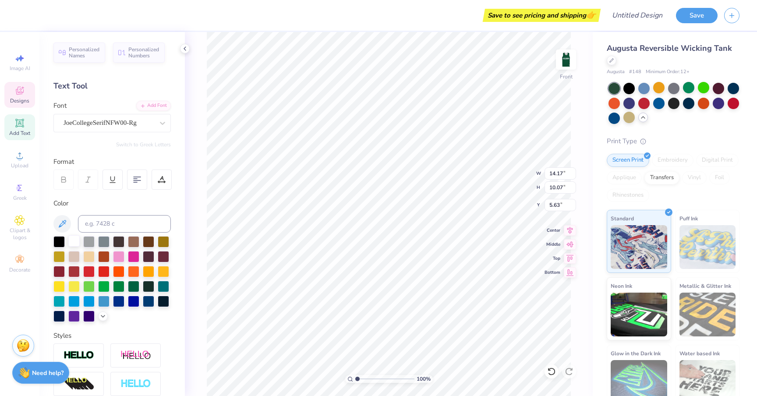
click at [76, 239] on div at bounding box center [73, 240] width 11 height 11
type input "14.10"
type input "10.15"
type input "7.01"
click at [73, 242] on div at bounding box center [73, 240] width 11 height 11
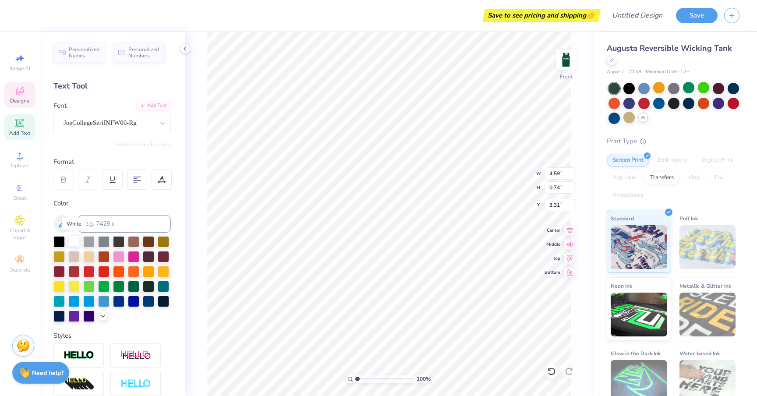
type input "4.52"
type input "0.71"
type input "3.42"
type input "8.77"
type input "0.74"
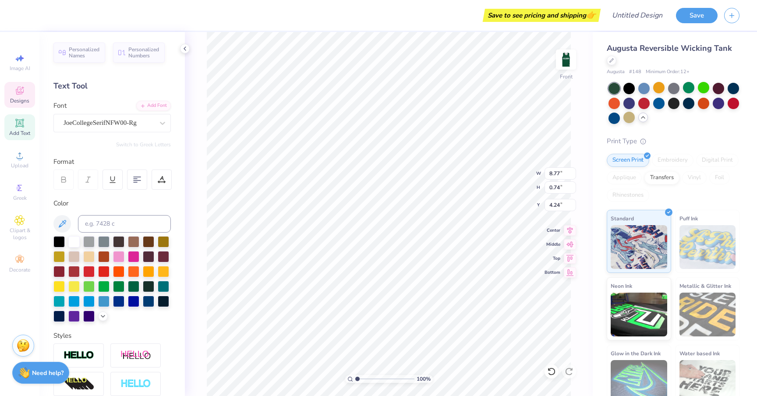
type input "4.13"
type input "4.52"
type input "0.71"
type input "3.42"
type input "9.95"
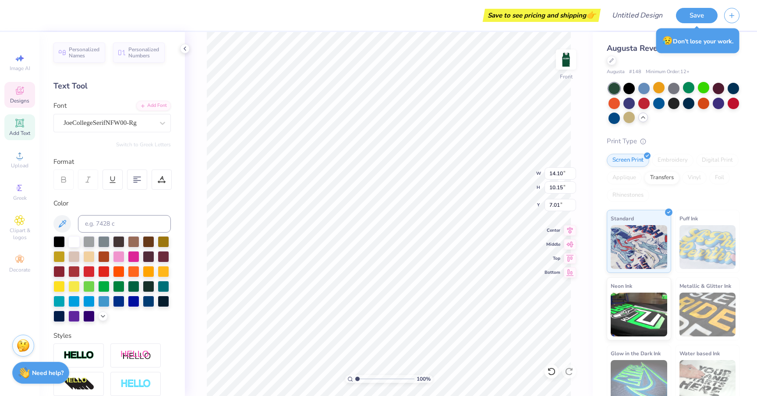
type input "7.16"
type input "5.29"
type input "8.77"
type input "0.74"
type input "3.97"
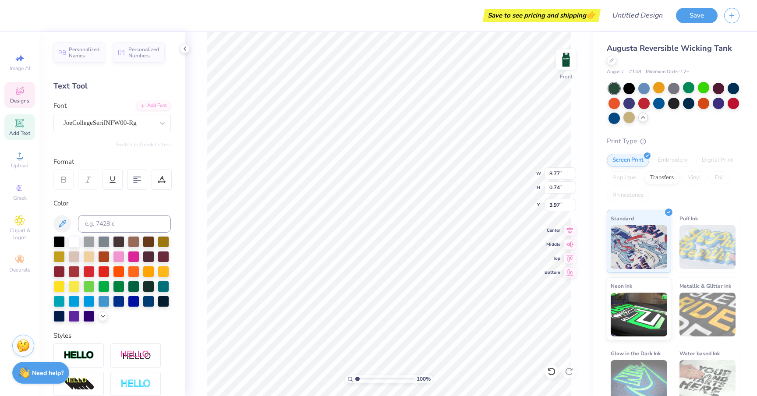
type textarea "[PERSON_NAME]"
type input "9.95"
type input "7.16"
type input "5.29"
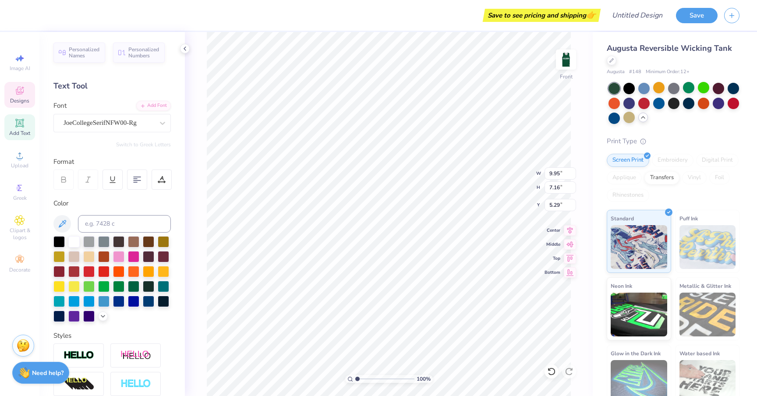
type input "5.87"
type input "0.71"
type input "4.07"
click at [73, 238] on div at bounding box center [73, 240] width 11 height 11
click at [570, 71] on img at bounding box center [566, 59] width 35 height 35
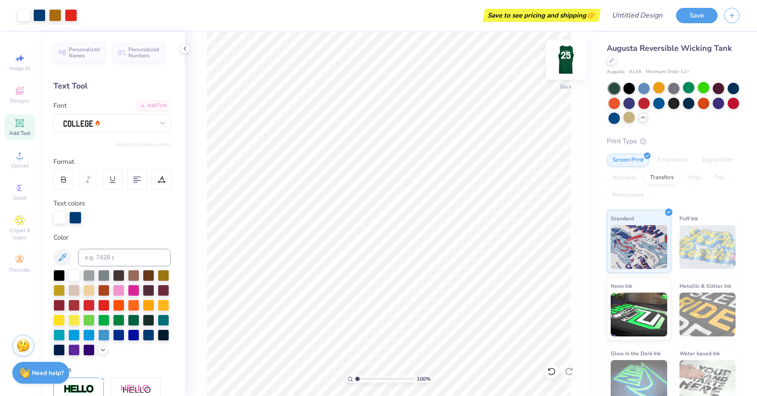
click at [574, 76] on img at bounding box center [566, 59] width 35 height 35
click at [574, 68] on img at bounding box center [566, 60] width 18 height 18
click at [574, 76] on img at bounding box center [566, 59] width 35 height 35
click at [574, 77] on img at bounding box center [566, 59] width 35 height 35
click at [637, 18] on input "Design Title" at bounding box center [627, 16] width 86 height 18
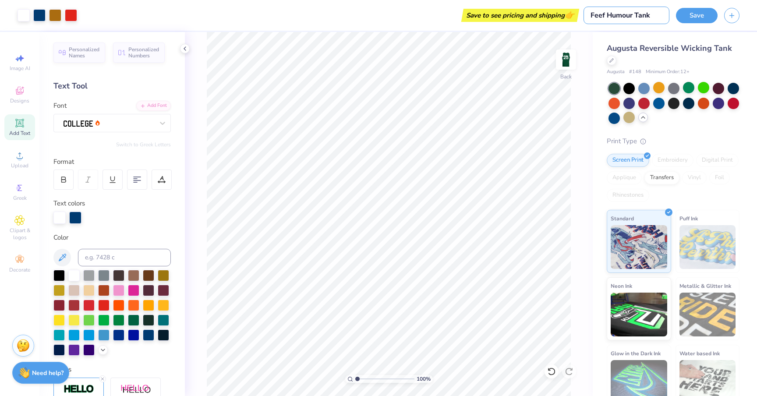
type input "Feef Humour Tank"
click at [578, 109] on div "100 % Back" at bounding box center [389, 214] width 408 height 364
click at [707, 11] on button "Save" at bounding box center [697, 14] width 42 height 15
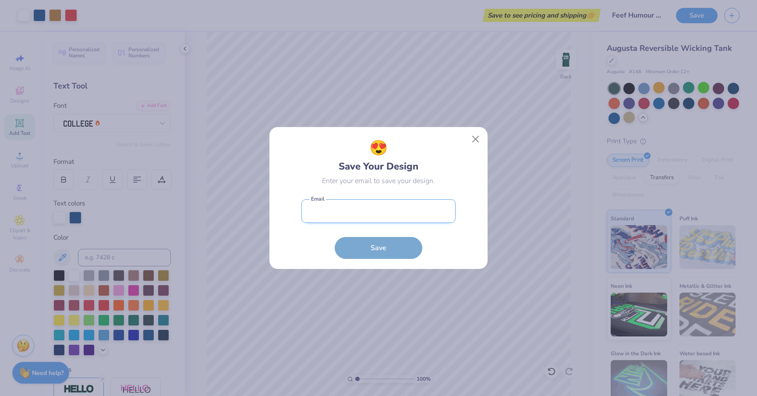
click at [420, 214] on input "email" at bounding box center [379, 211] width 154 height 24
click at [479, 140] on div "😍 Save Your Design Enter your email to save your design. Email is a required fi…" at bounding box center [378, 198] width 219 height 143
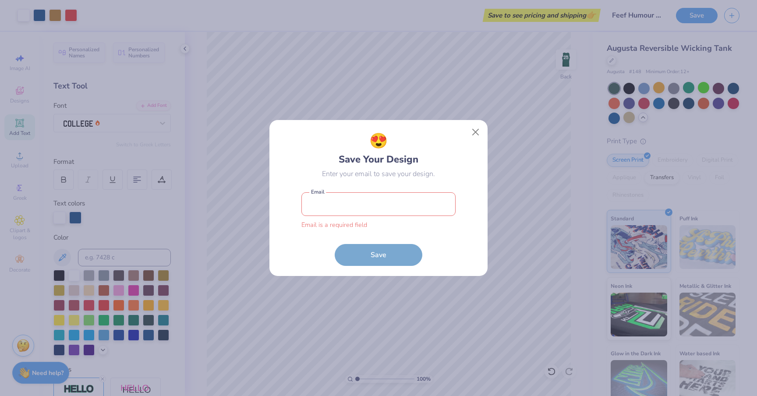
click at [462, 131] on div "😍 Save Your Design Enter your email to save your design. Email is a required fi…" at bounding box center [379, 198] width 199 height 136
click at [484, 131] on div "😍 Save Your Design Enter your email to save your design. Email is a required fi…" at bounding box center [379, 198] width 218 height 156
click at [477, 131] on button "Close" at bounding box center [476, 132] width 17 height 17
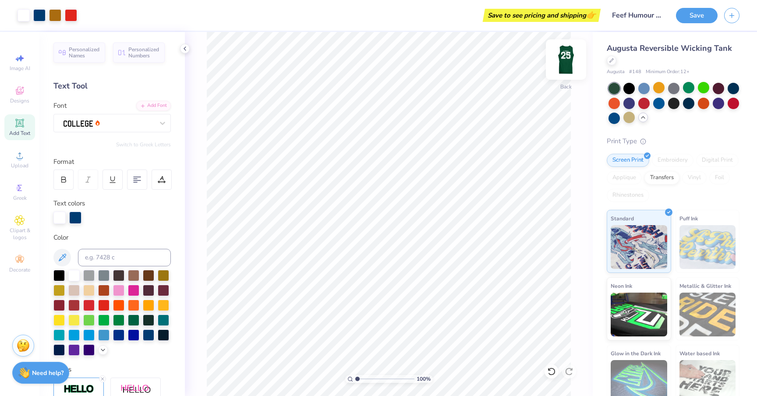
click at [570, 76] on img at bounding box center [566, 59] width 35 height 35
click at [569, 76] on img at bounding box center [566, 59] width 35 height 35
click at [694, 21] on button "Save" at bounding box center [697, 14] width 42 height 15
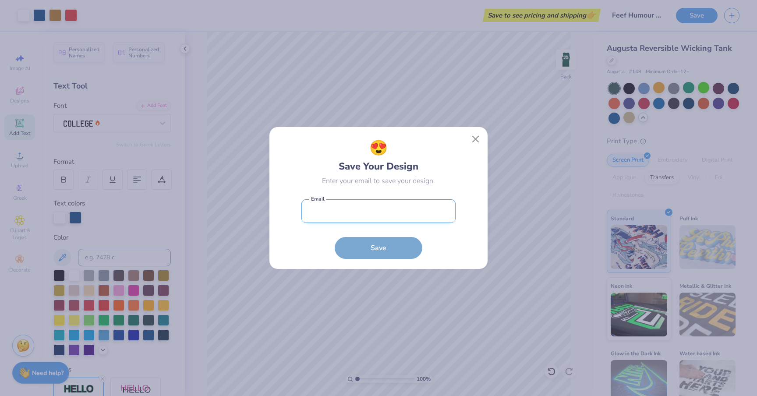
click at [387, 219] on input "email" at bounding box center [379, 211] width 154 height 24
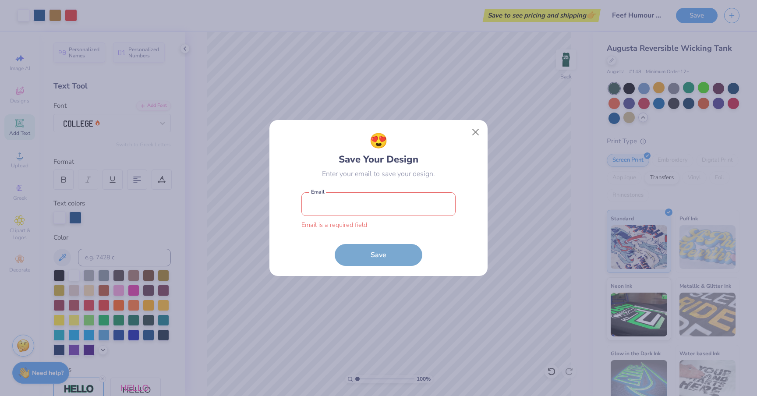
type input "[EMAIL_ADDRESS][DOMAIN_NAME]"
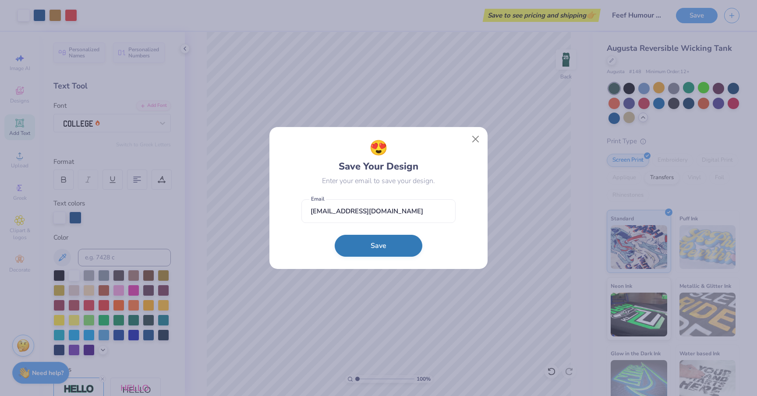
click at [376, 240] on button "Save" at bounding box center [379, 246] width 88 height 22
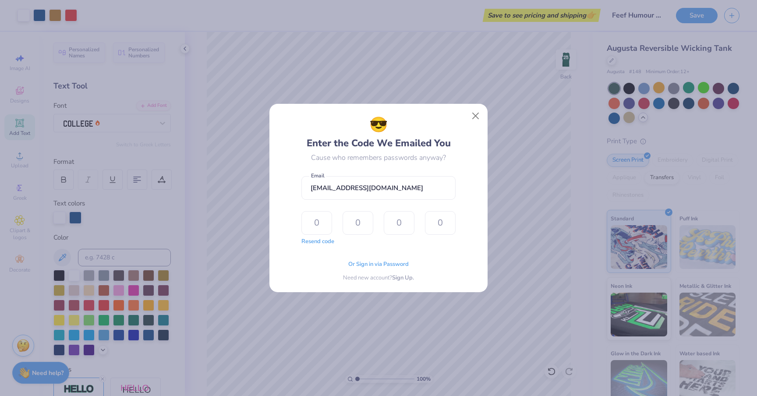
type input "5"
type input "9"
type input "7"
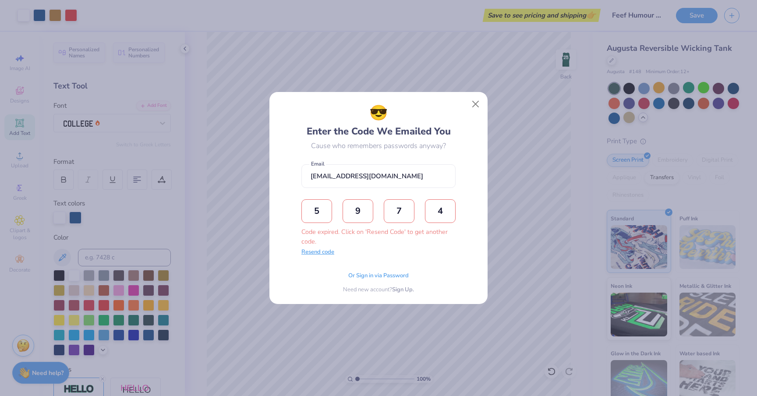
type input "4"
click at [332, 255] on button "Resend code" at bounding box center [318, 252] width 33 height 9
click at [323, 212] on input "text" at bounding box center [317, 211] width 31 height 24
type input "5"
type input "8"
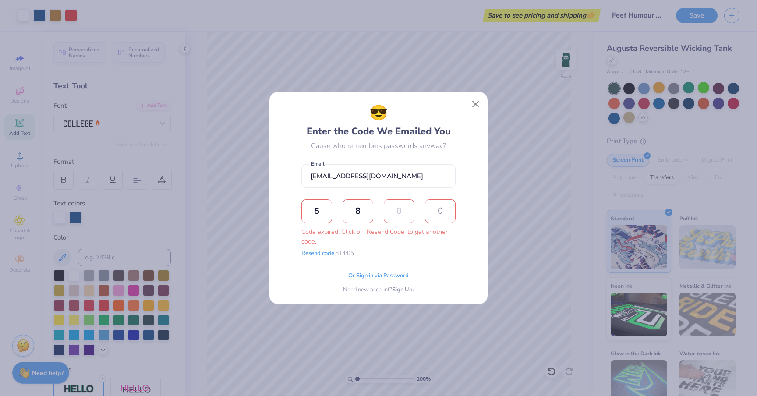
type input "6"
type input "9"
type input "5"
type input "4"
type input "5"
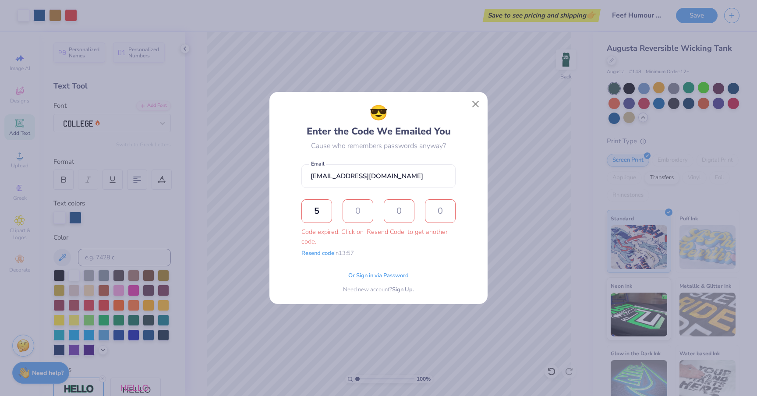
type input "8"
type input "9"
type input "6"
click at [370, 279] on div "Or Sign in via Password" at bounding box center [378, 276] width 60 height 9
click at [370, 275] on span "Or Sign in via Password" at bounding box center [378, 274] width 60 height 9
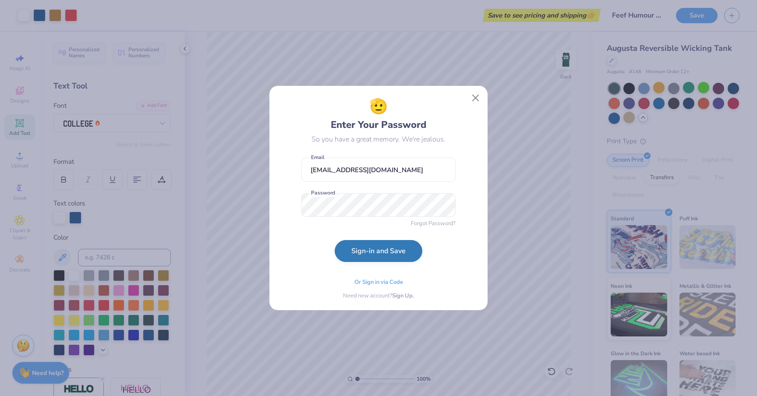
click at [376, 258] on button "Sign-in and Save" at bounding box center [379, 251] width 88 height 22
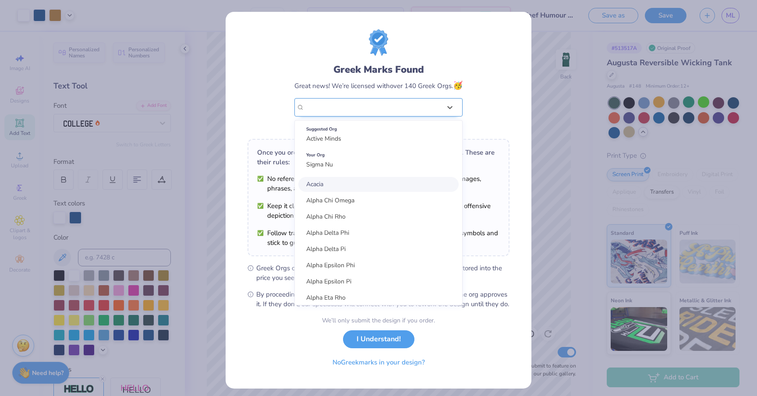
click at [390, 109] on div "Sigma Nu" at bounding box center [373, 108] width 138 height 18
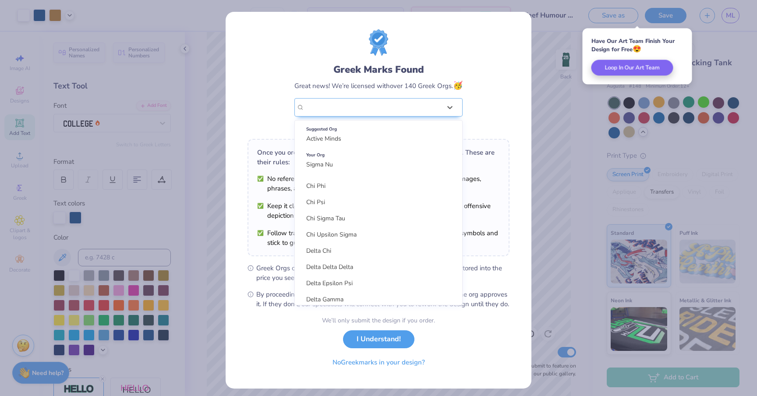
scroll to position [458, 0]
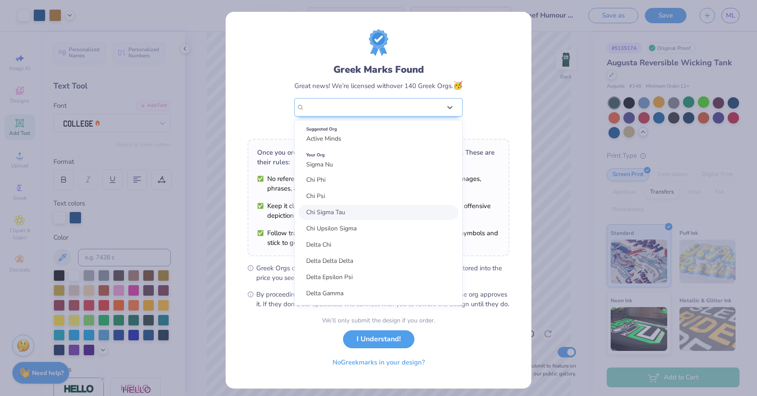
click at [511, 181] on div "Greek Marks Found Great news! We’re licensed with over 140 Greek Orgs. 🥳 option…" at bounding box center [379, 200] width 306 height 377
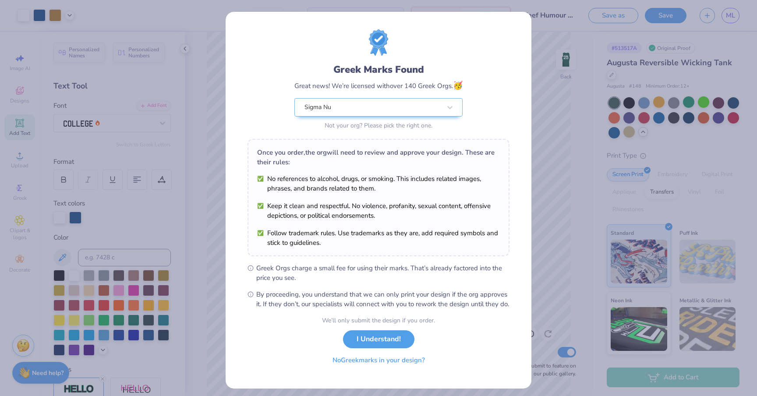
click at [383, 369] on button "No Greek marks in your design?" at bounding box center [378, 360] width 107 height 18
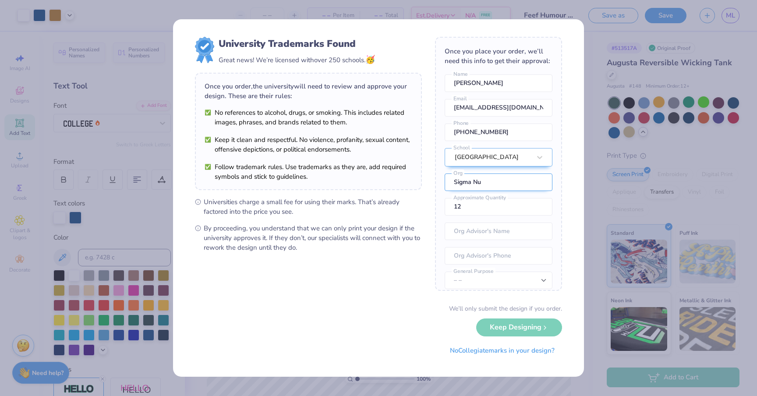
click at [518, 179] on input "Sigma Nu" at bounding box center [499, 183] width 108 height 18
click at [510, 352] on button "No Collegiate marks in your design?" at bounding box center [503, 349] width 120 height 18
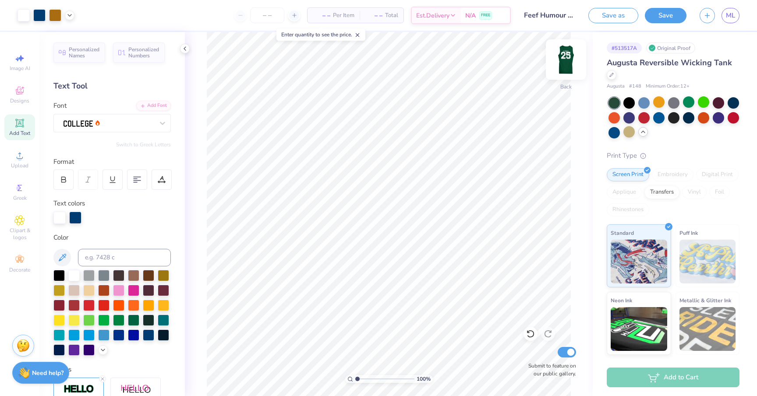
click at [573, 80] on div "Back" at bounding box center [566, 65] width 20 height 31
click at [571, 73] on img at bounding box center [566, 59] width 35 height 35
type input "1"
click at [355, 379] on input "range" at bounding box center [384, 379] width 59 height 8
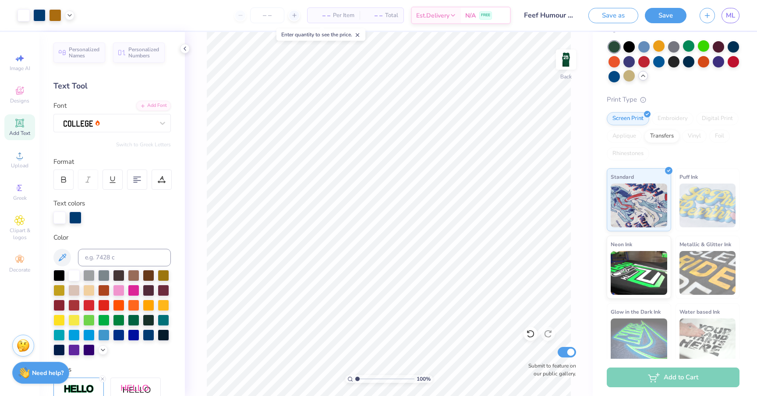
scroll to position [0, 0]
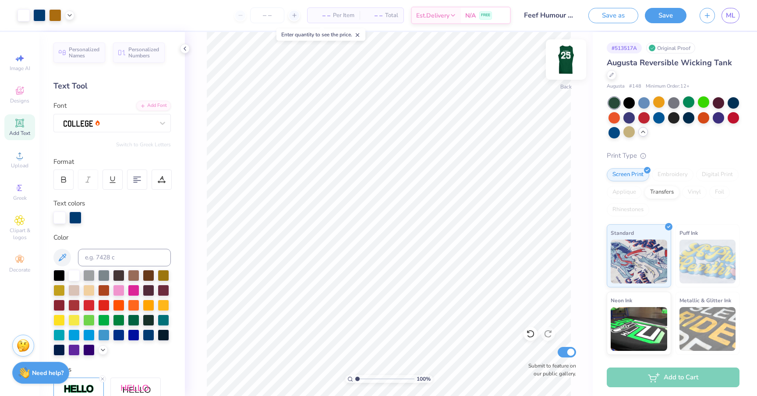
click at [570, 71] on img at bounding box center [566, 59] width 35 height 35
click at [570, 68] on img at bounding box center [566, 60] width 18 height 18
click at [568, 69] on img at bounding box center [566, 59] width 35 height 35
click at [568, 68] on img at bounding box center [566, 60] width 18 height 18
click at [730, 20] on link "ML" at bounding box center [731, 15] width 18 height 15
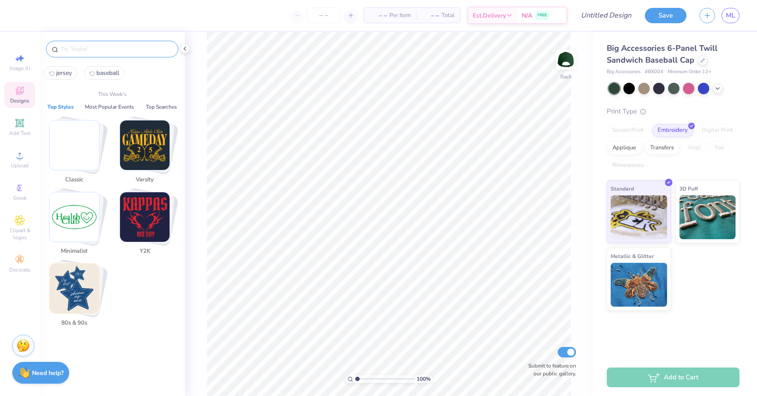
click at [156, 46] on input "text" at bounding box center [116, 49] width 112 height 9
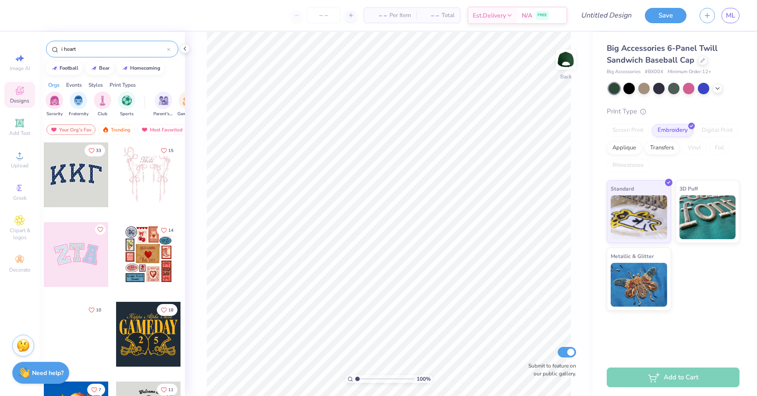
type input "i heart"
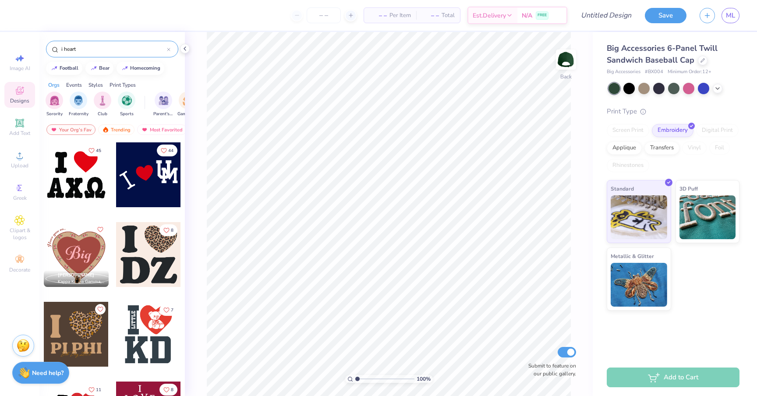
click at [145, 334] on div at bounding box center [148, 334] width 65 height 65
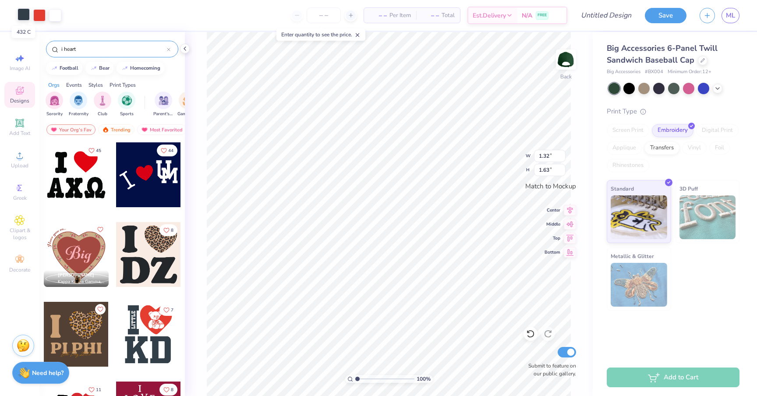
click at [22, 15] on div at bounding box center [24, 14] width 12 height 12
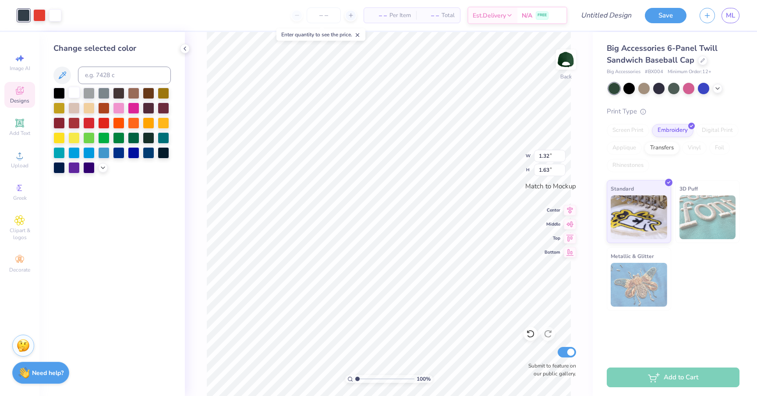
click at [75, 95] on div at bounding box center [73, 92] width 11 height 11
click at [48, 13] on div "Art colors – – Per Item – – Total Est. Delivery N/A FREE Design Title Save ML" at bounding box center [378, 15] width 757 height 31
click at [38, 13] on div at bounding box center [39, 14] width 12 height 12
click at [568, 72] on div "Back" at bounding box center [566, 65] width 20 height 31
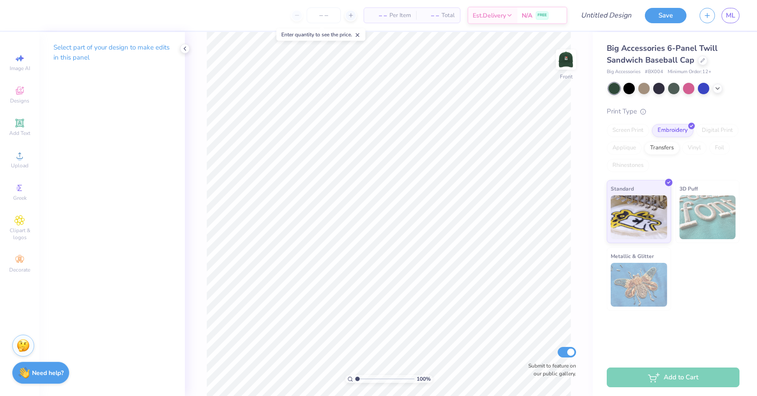
click at [568, 68] on img at bounding box center [566, 60] width 18 height 18
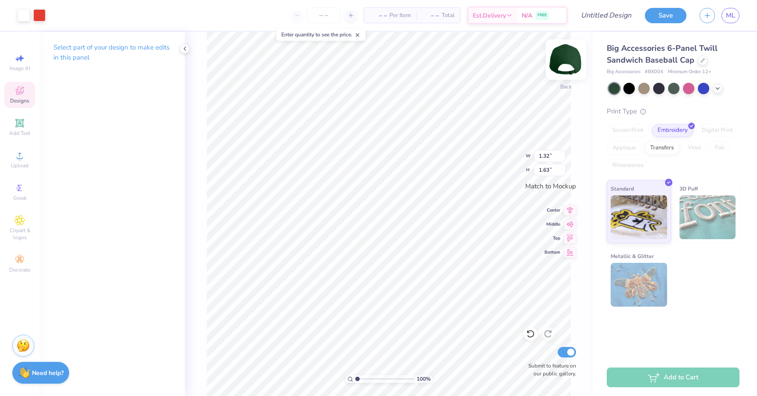
type input "1.54"
type input "1.91"
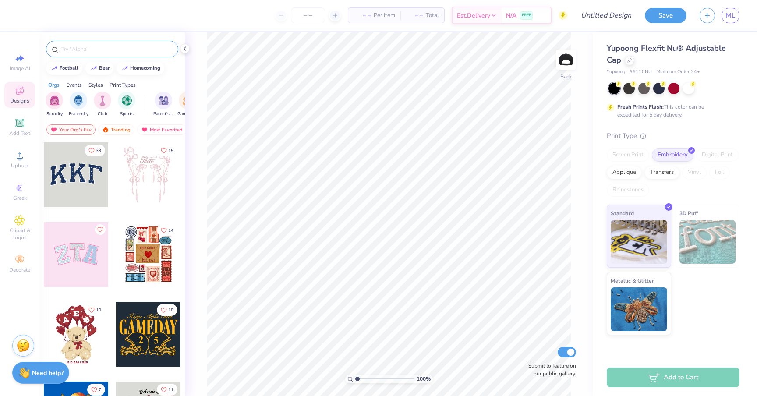
click at [126, 50] on input "text" at bounding box center [116, 49] width 112 height 9
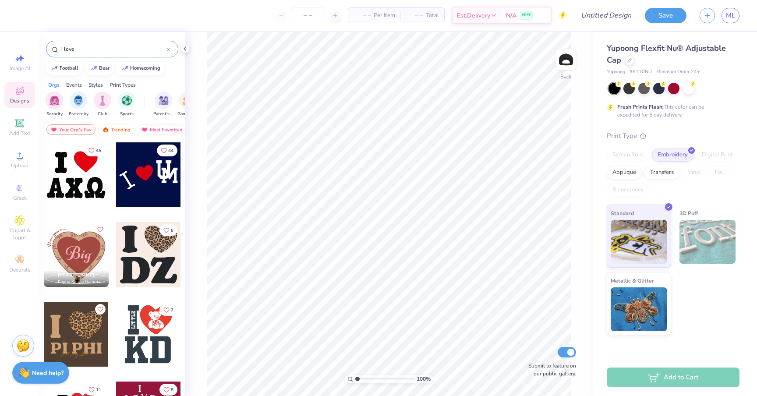
type input "i love"
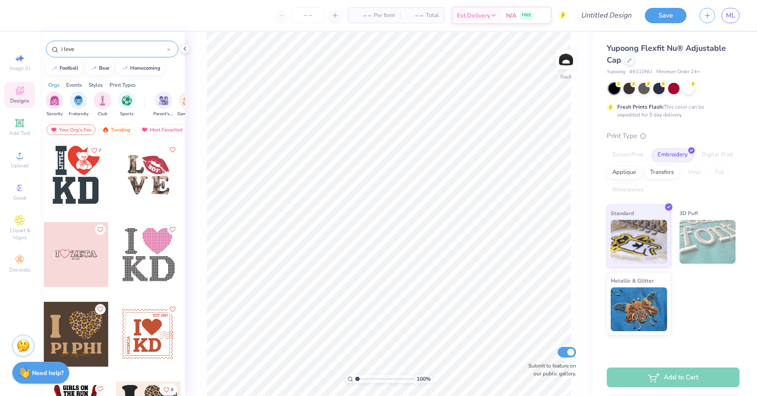
click at [72, 173] on div at bounding box center [76, 174] width 65 height 65
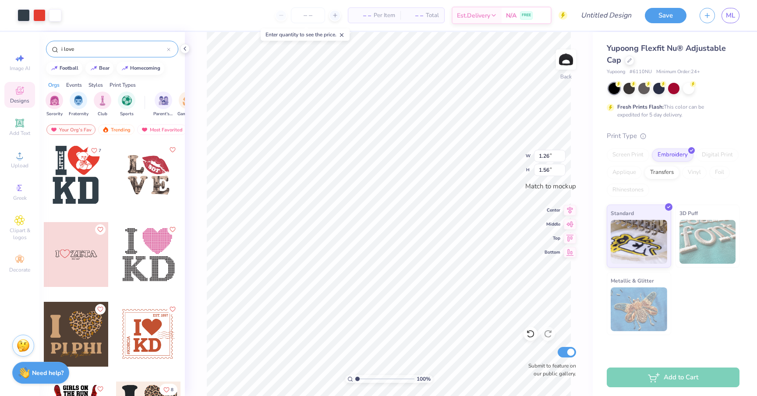
type input "1.92"
type input "2.38"
click at [24, 15] on div at bounding box center [24, 14] width 12 height 12
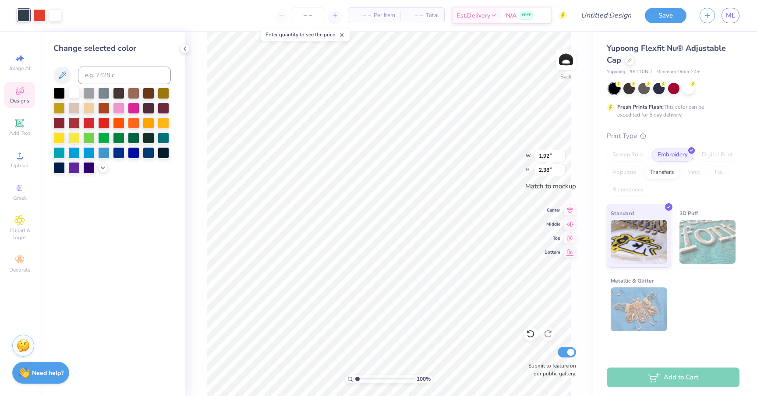
click at [74, 96] on div at bounding box center [73, 92] width 11 height 11
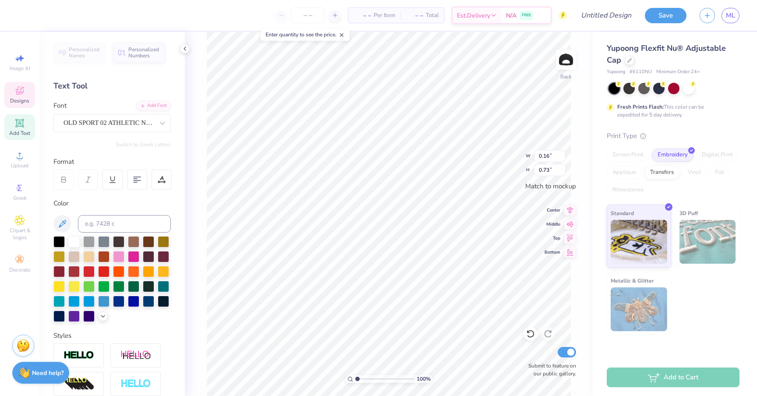
type textarea "2025"
click at [56, 224] on button at bounding box center [62, 224] width 18 height 18
type input "0.15"
type input "0.49"
click at [59, 242] on div at bounding box center [58, 240] width 11 height 11
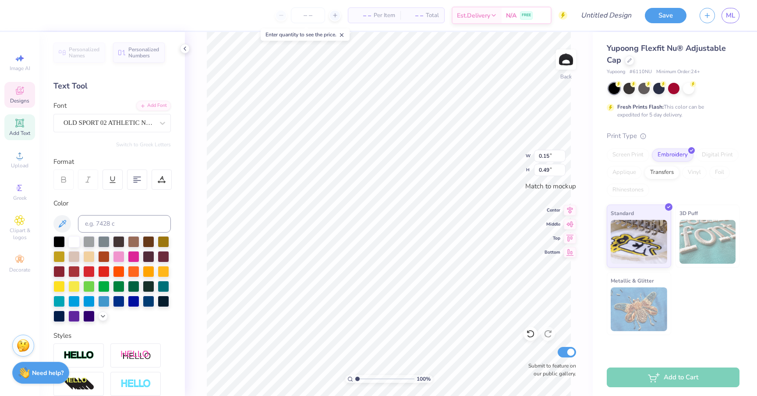
type input "0.46"
type input "1.20"
click at [72, 242] on div at bounding box center [73, 240] width 11 height 11
type input "1.87"
type input "1.11"
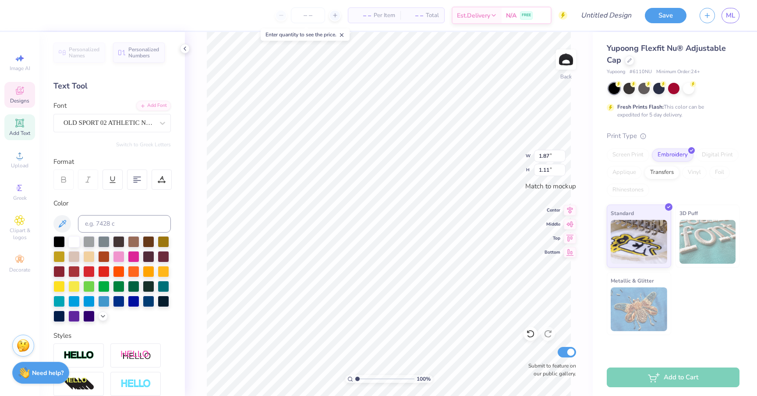
type input "0.45"
type input "1.20"
type input "1.87"
type input "1.11"
type input "1.30"
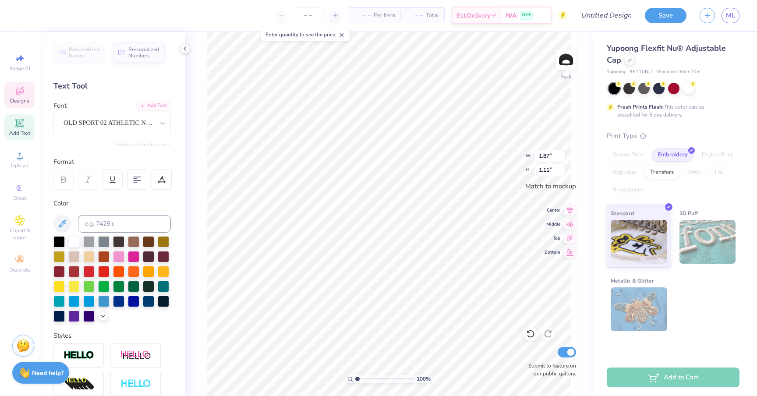
type input "1.19"
type input "0.68"
type input "0.76"
click at [21, 221] on icon at bounding box center [20, 220] width 4 height 4
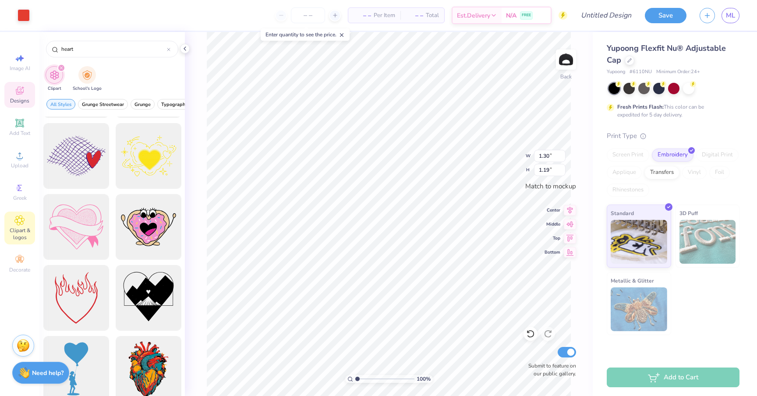
scroll to position [1399, 0]
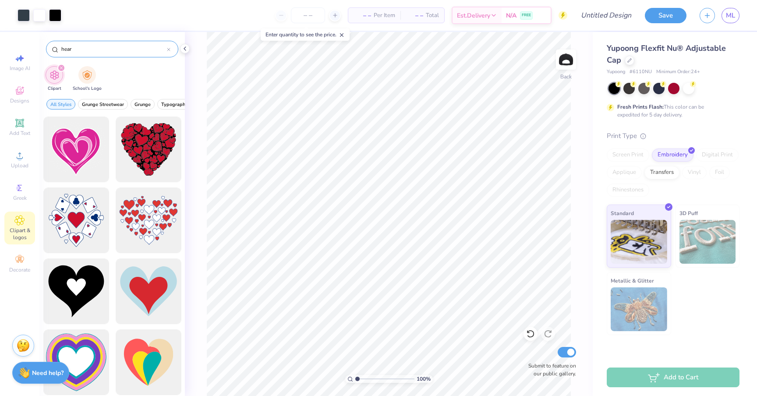
click at [101, 46] on input "hear" at bounding box center [113, 49] width 106 height 9
type input "heart"
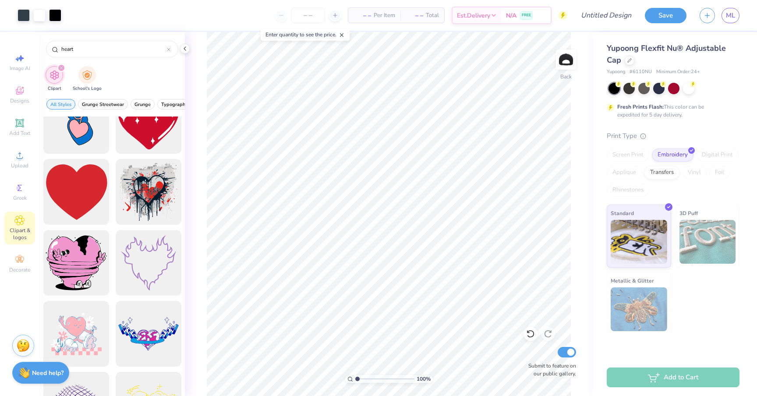
scroll to position [1382, 0]
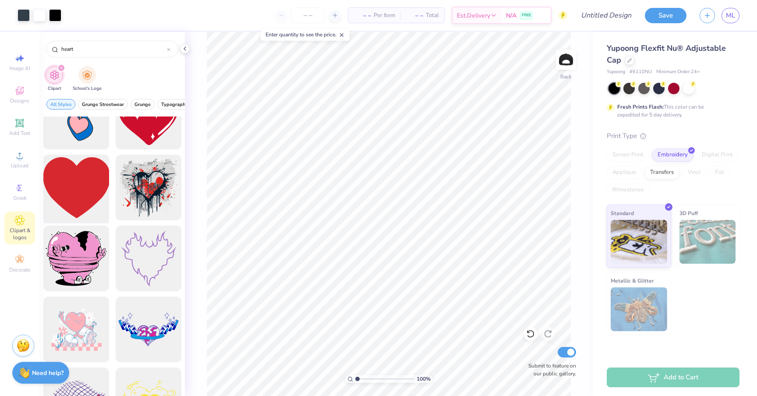
click at [82, 200] on div at bounding box center [76, 188] width 72 height 72
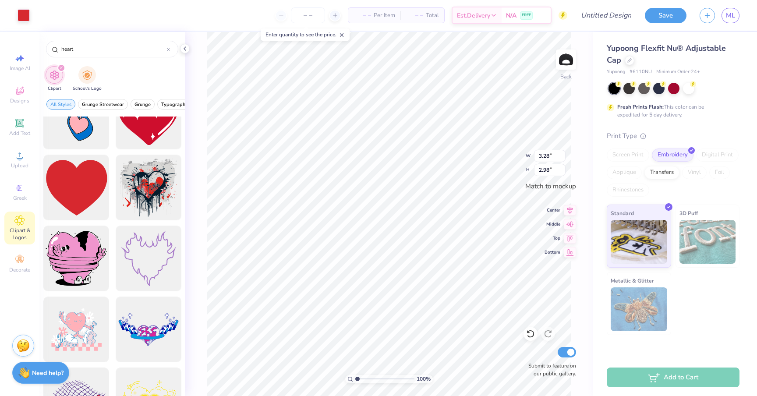
type input "1.52"
type input "1.38"
type input "0.45"
type input "1.20"
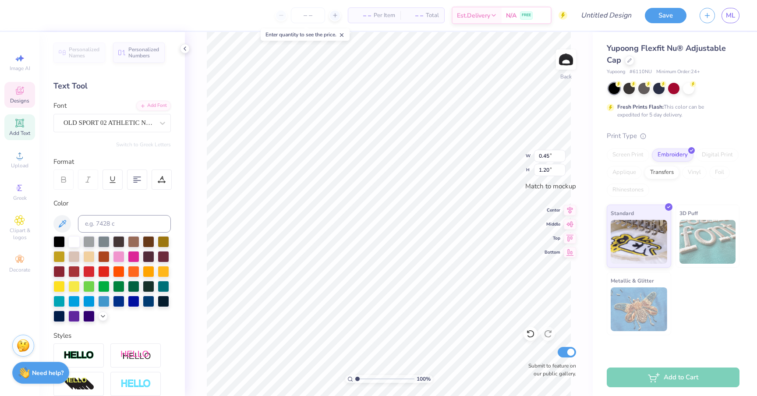
type input "0.48"
type input "1.28"
type input "1.52"
type input "1.38"
type input "1.40"
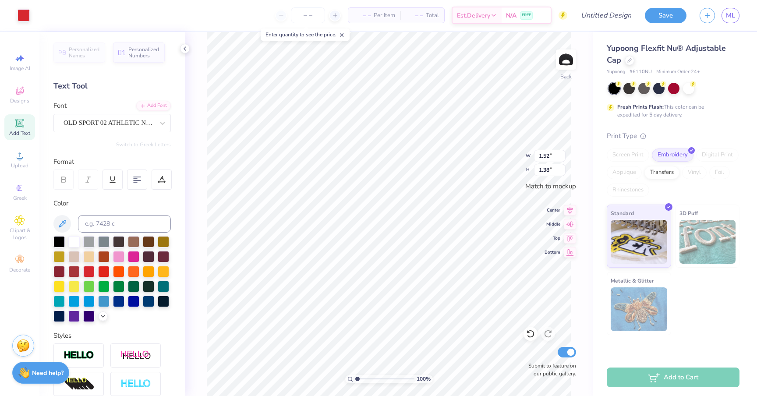
type input "1.28"
click at [117, 287] on div at bounding box center [118, 285] width 11 height 11
click at [25, 16] on div at bounding box center [24, 14] width 12 height 12
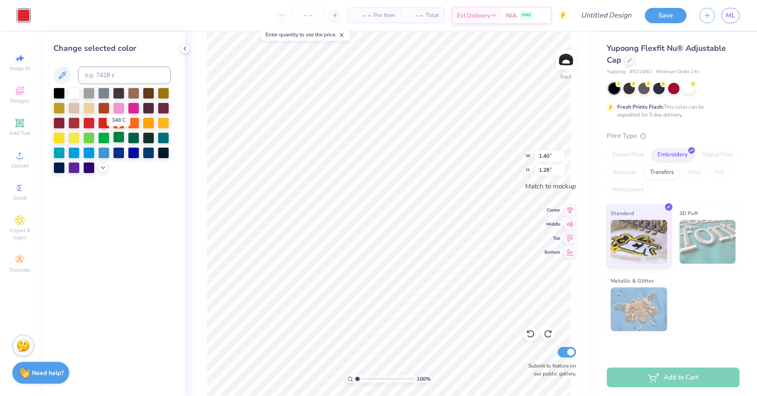
click at [120, 139] on div at bounding box center [118, 136] width 11 height 11
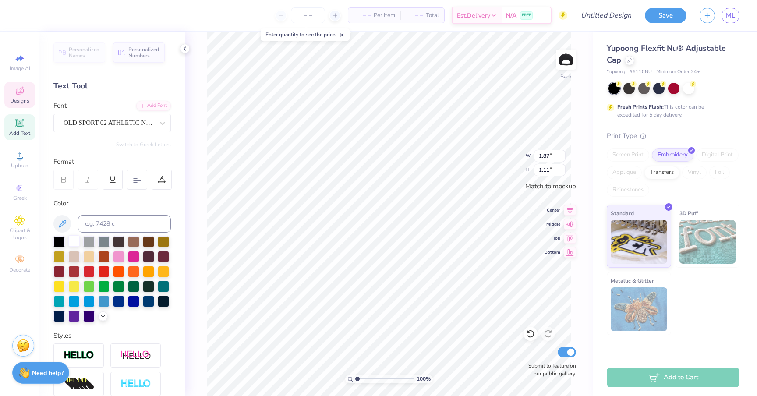
click at [76, 240] on div at bounding box center [73, 240] width 11 height 11
type textarea "5h"
type input "2.15"
type input "2.72"
type input "0.15"
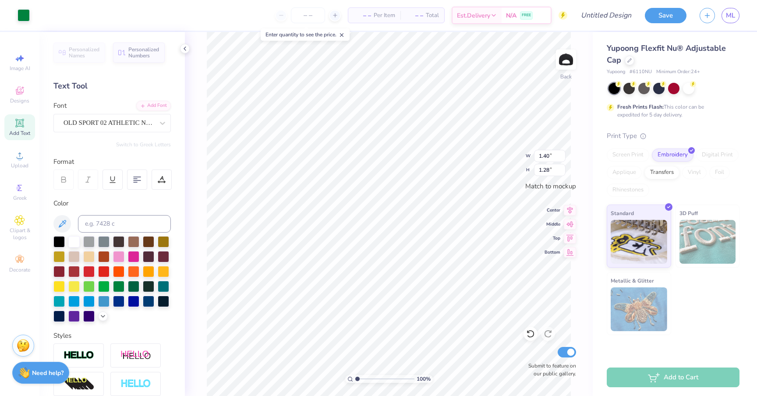
type input "0.49"
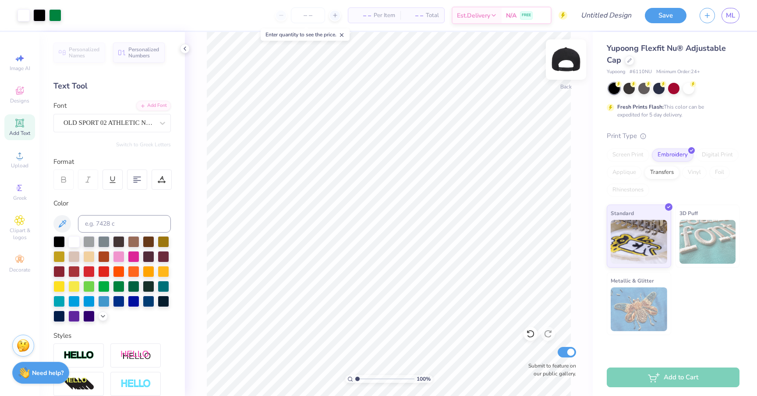
click at [567, 69] on img at bounding box center [566, 59] width 35 height 35
click at [567, 68] on img at bounding box center [566, 60] width 18 height 18
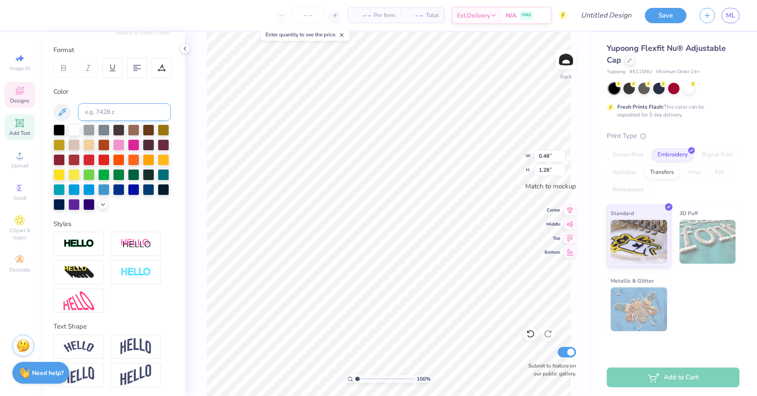
scroll to position [113, 0]
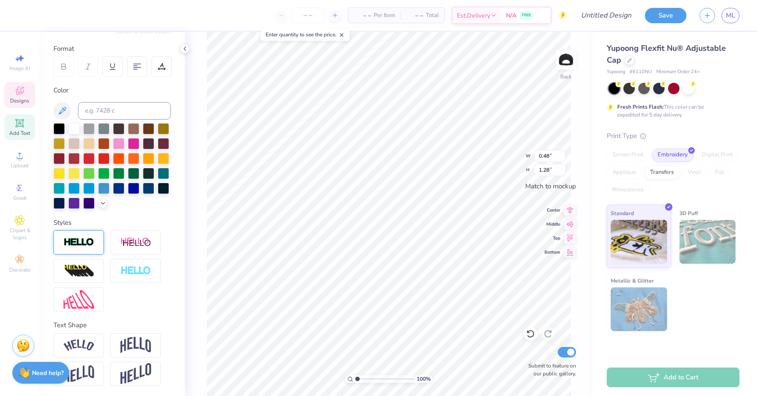
click at [87, 245] on img at bounding box center [79, 243] width 31 height 10
type input "0.49"
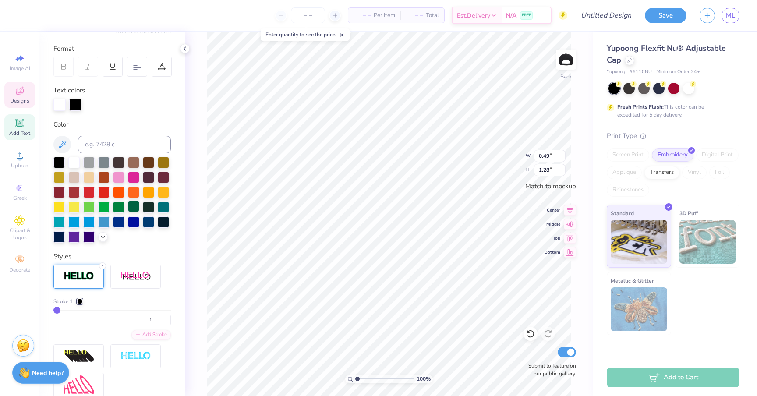
click at [131, 207] on div at bounding box center [133, 206] width 11 height 11
click at [76, 110] on div at bounding box center [75, 104] width 12 height 12
click at [131, 207] on div at bounding box center [133, 206] width 11 height 11
click at [132, 205] on div at bounding box center [133, 206] width 11 height 11
type input "3"
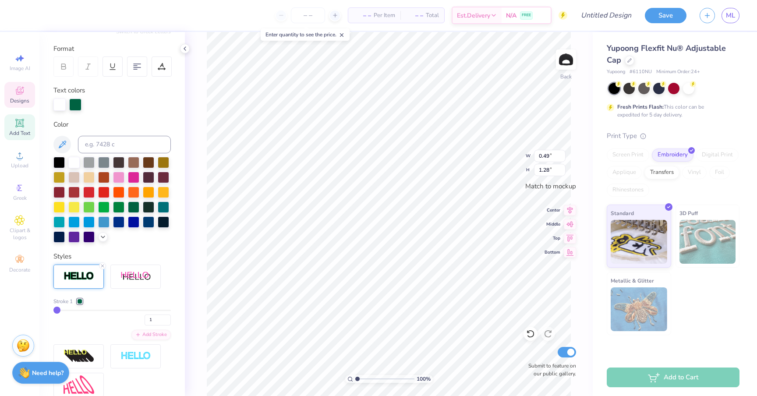
type input "3"
type input "4"
type input "5"
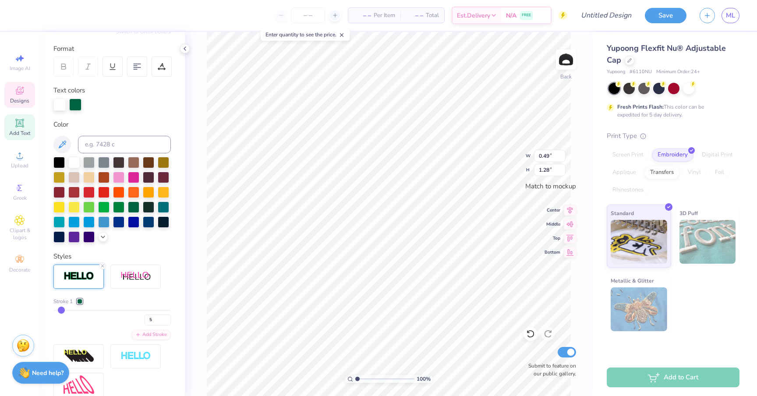
type input "5"
click at [61, 311] on input "range" at bounding box center [111, 310] width 117 height 1
type input "0.50"
type input "1.30"
type input "6"
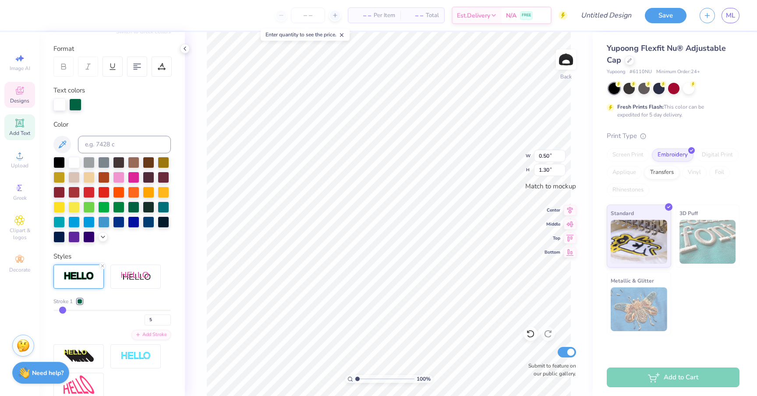
type input "6"
type input "7"
type input "8"
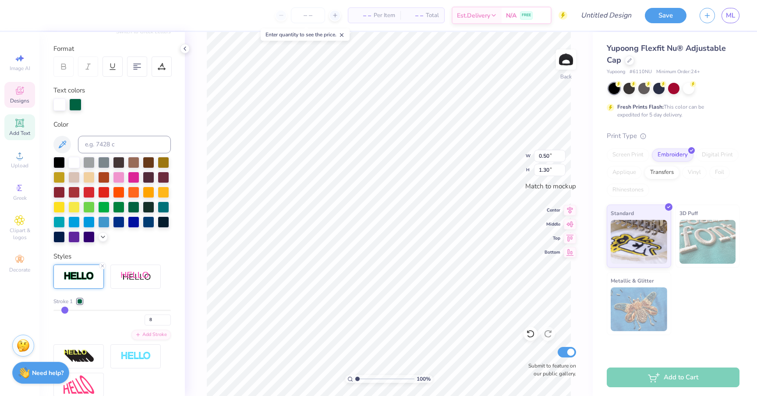
type input "9"
type input "10"
type input "11"
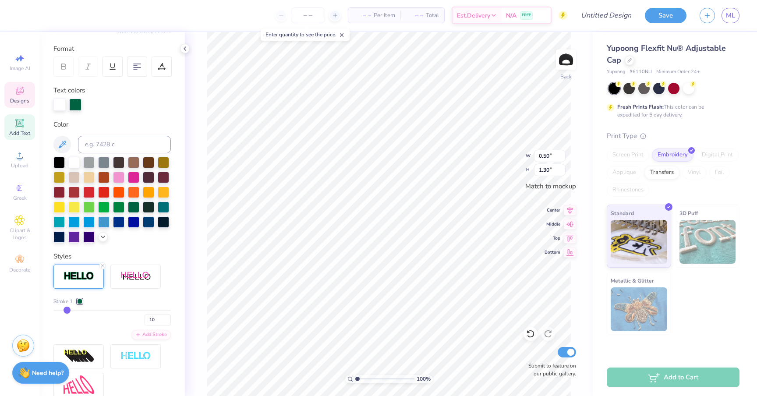
type input "11"
type input "12"
type input "14"
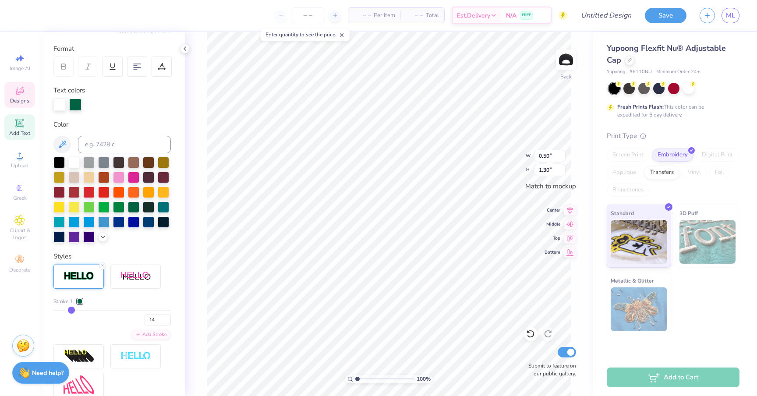
type input "15"
type input "16"
type input "17"
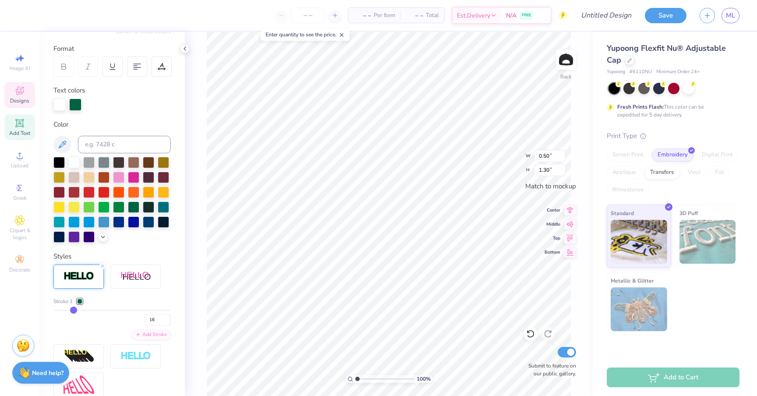
type input "17"
type input "18"
type input "19"
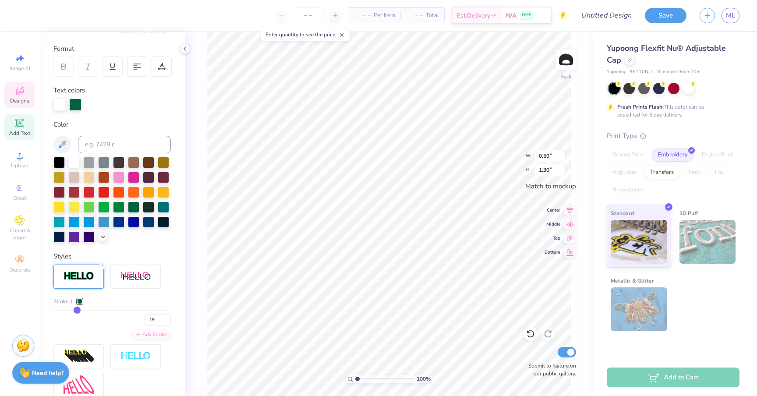
type input "18"
drag, startPoint x: 61, startPoint y: 311, endPoint x: 76, endPoint y: 311, distance: 14.5
type input "18"
click at [76, 311] on input "range" at bounding box center [111, 310] width 117 height 1
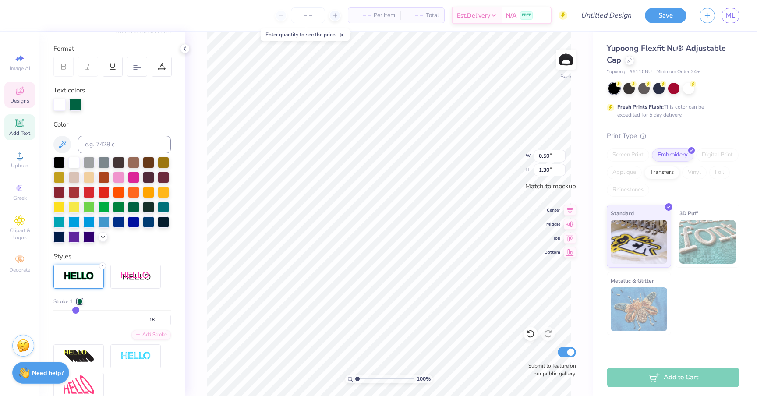
type input "0.55"
type input "1.35"
type input "20"
type input "19"
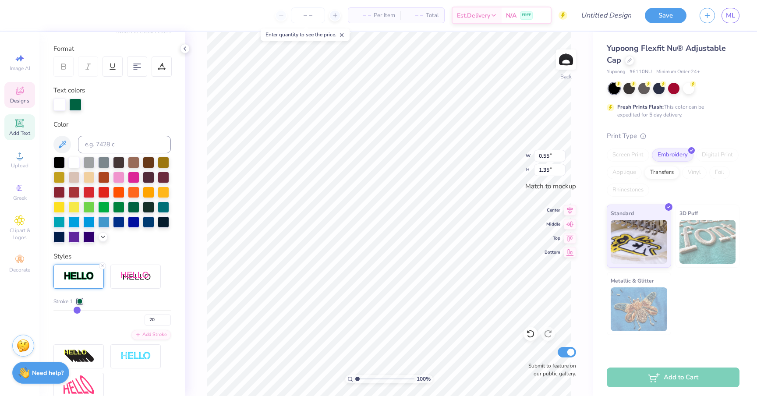
type input "19"
type input "18"
type input "17"
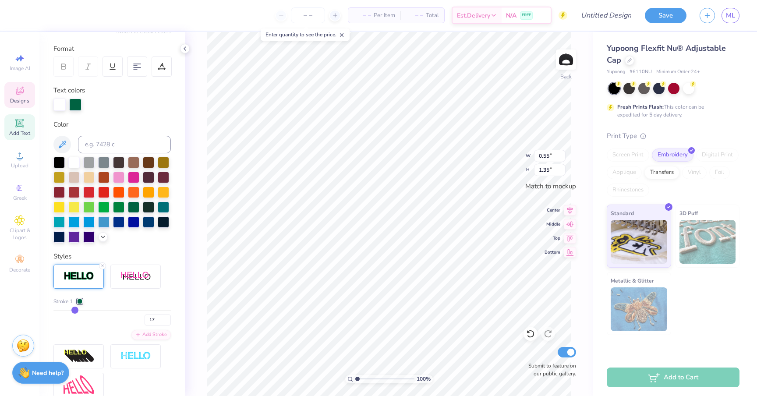
type input "17"
click at [75, 310] on input "range" at bounding box center [111, 310] width 117 height 1
type input "1.34"
type input "16"
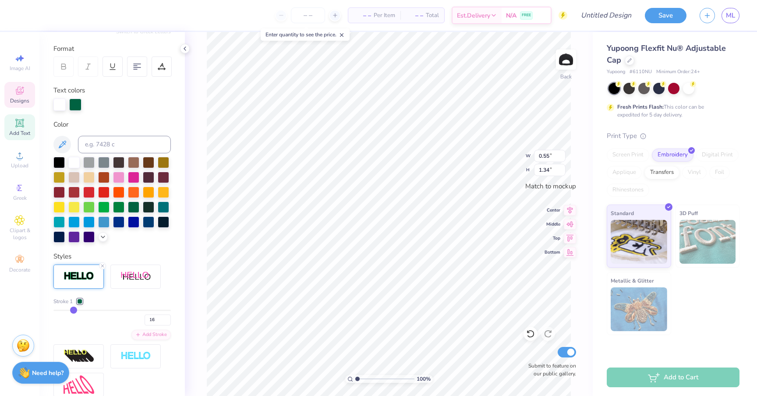
type input "15"
type input "14"
type input "13"
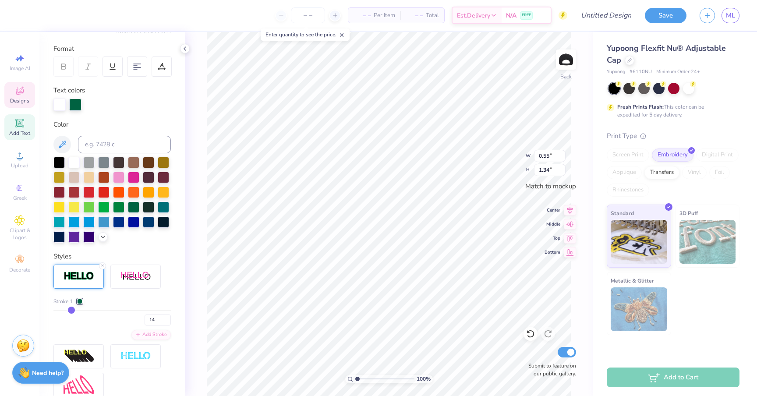
type input "13"
type input "12"
type input "11"
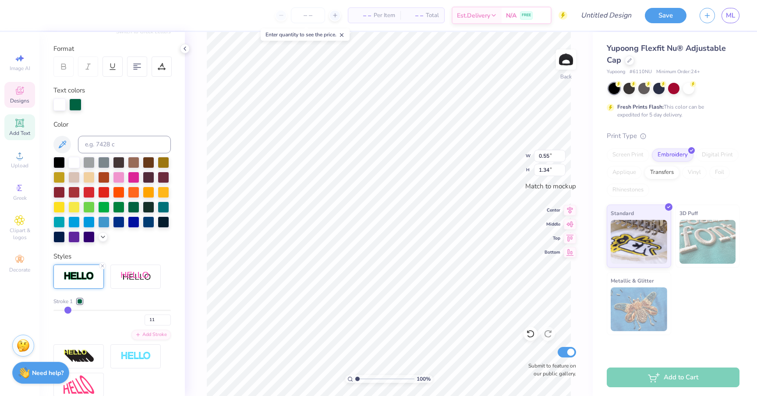
drag, startPoint x: 75, startPoint y: 310, endPoint x: 68, endPoint y: 309, distance: 6.6
click at [68, 310] on input "range" at bounding box center [111, 310] width 117 height 1
type input "0.52"
type input "1.32"
type input "10"
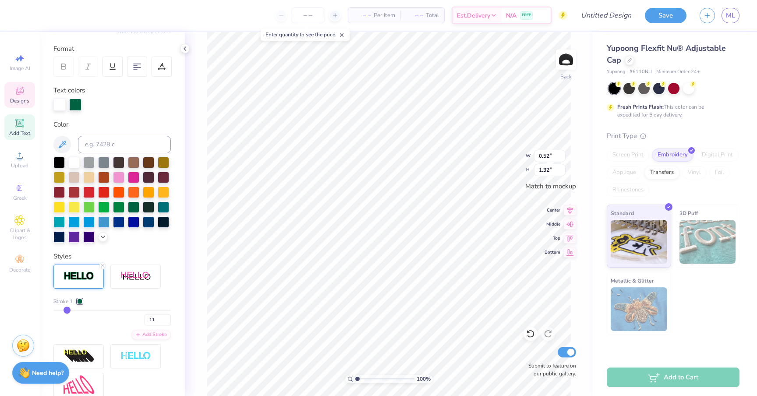
type input "10"
click at [67, 310] on input "range" at bounding box center [111, 310] width 117 height 1
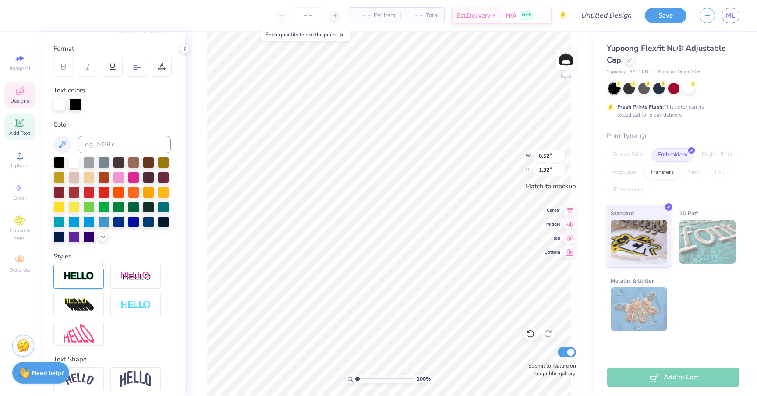
type input "2.15"
type input "1.29"
type input "2.16"
type input "1.30"
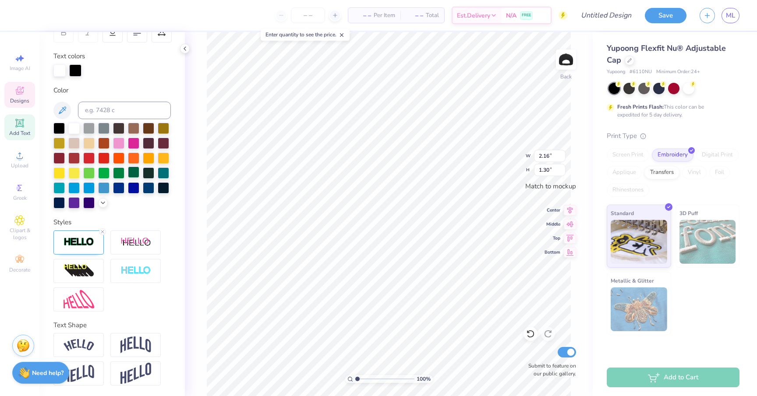
click at [135, 173] on div at bounding box center [133, 172] width 11 height 11
click at [75, 128] on div at bounding box center [73, 127] width 11 height 11
type input "0.15"
type input "0.49"
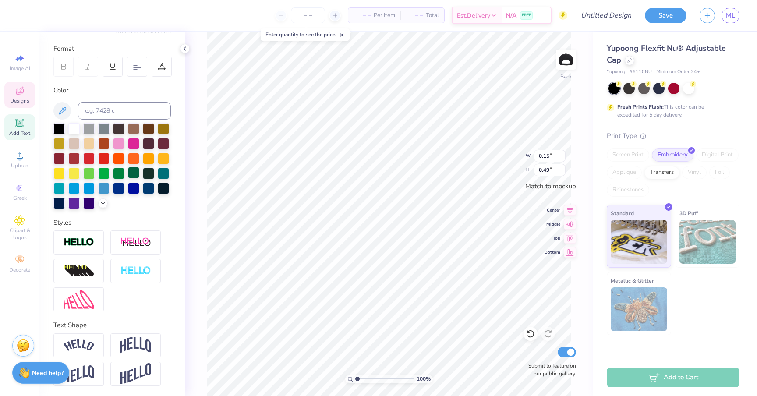
click at [131, 174] on div at bounding box center [133, 172] width 11 height 11
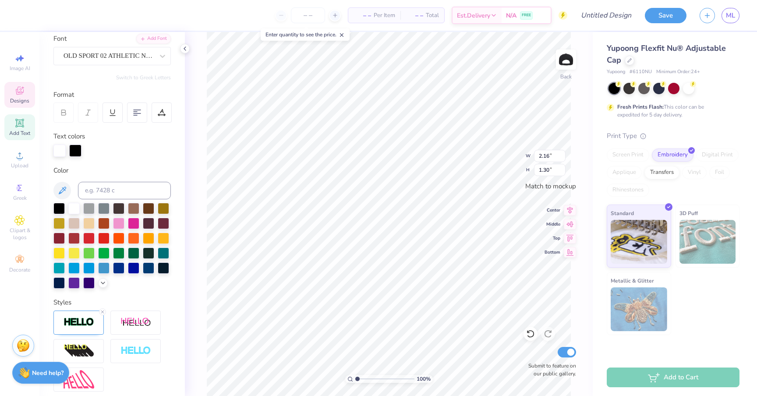
scroll to position [0, 0]
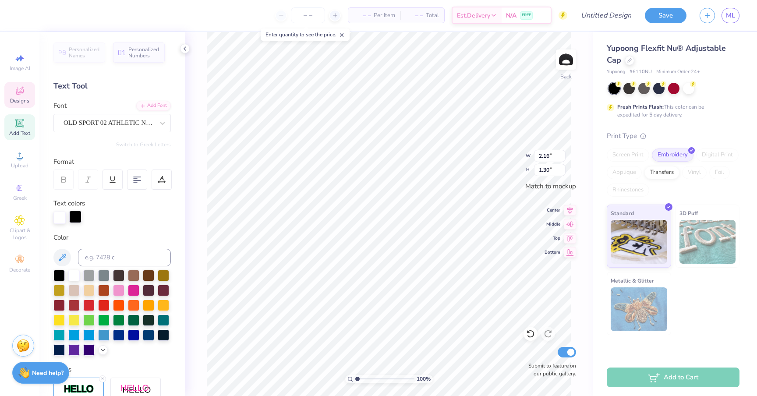
click at [72, 218] on div at bounding box center [75, 217] width 12 height 12
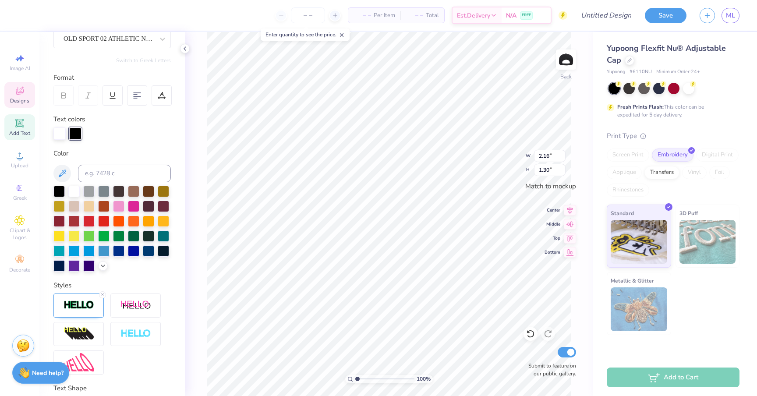
scroll to position [147, 0]
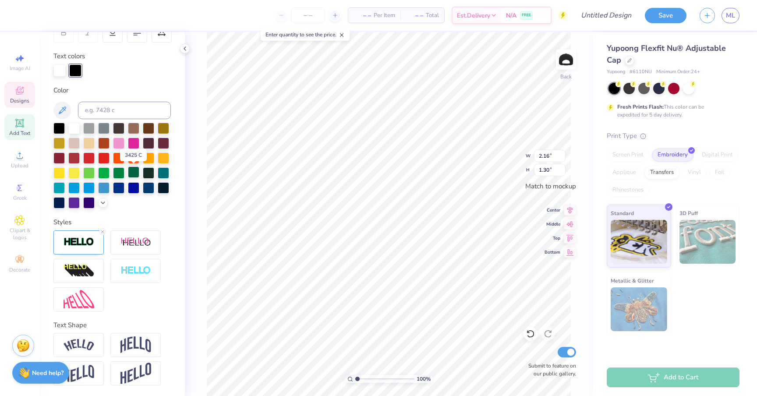
click at [134, 171] on div at bounding box center [133, 172] width 11 height 11
click at [74, 233] on div at bounding box center [78, 243] width 50 height 24
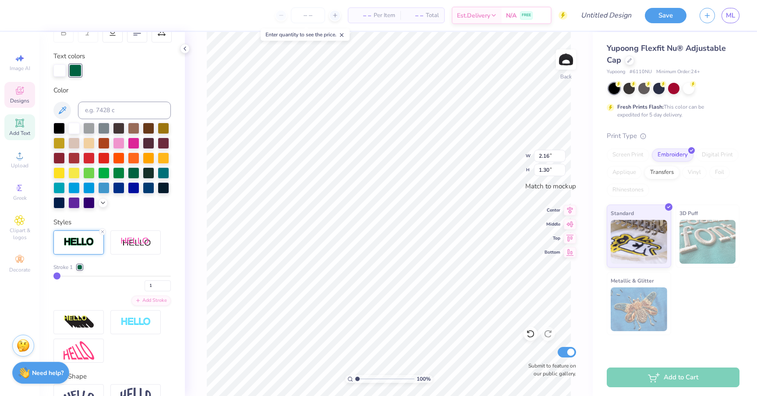
type input "2"
type input "3"
type input "4"
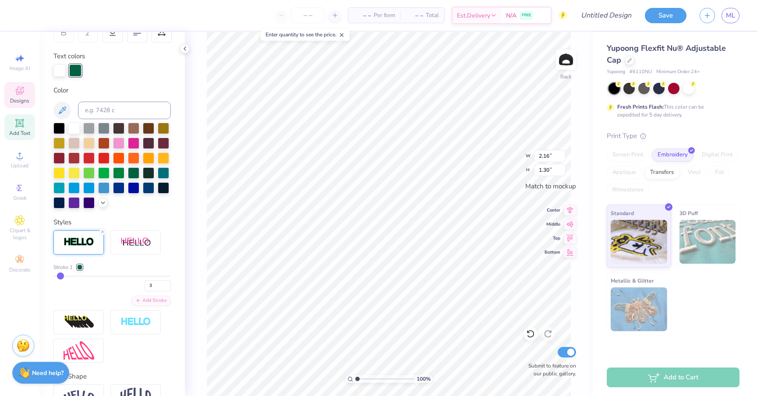
type input "4"
type input "5"
type input "6"
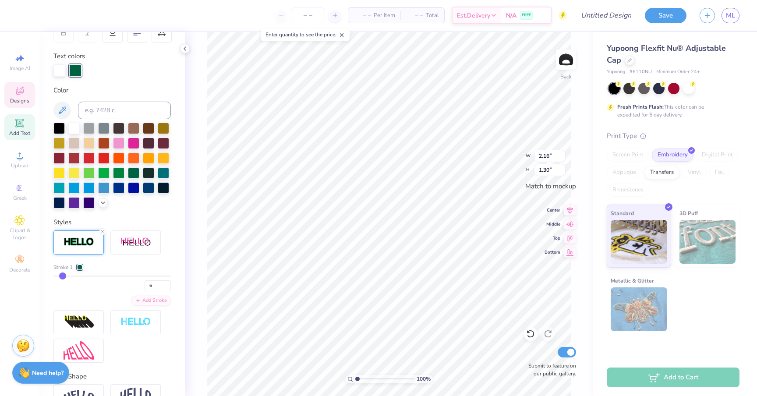
type input "7"
type input "8"
type input "9"
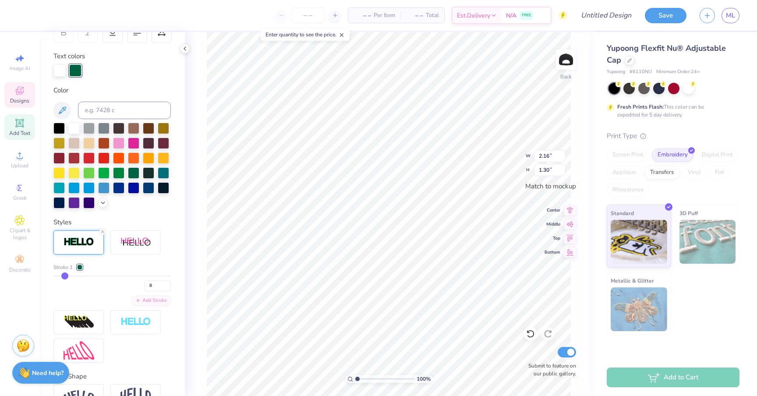
type input "9"
type input "10"
type input "11"
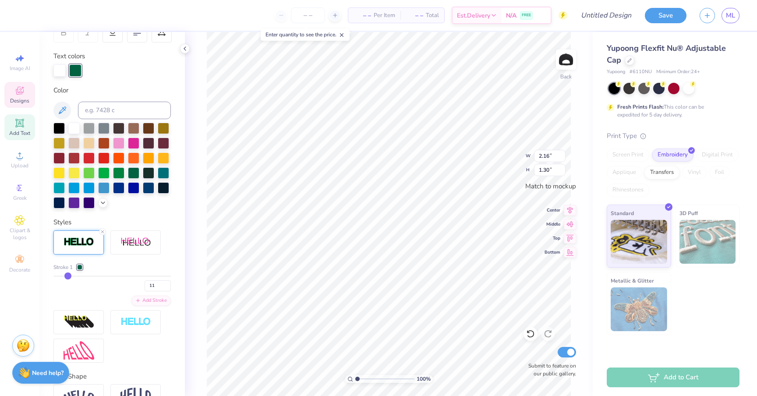
type input "10"
drag, startPoint x: 56, startPoint y: 276, endPoint x: 67, endPoint y: 277, distance: 11.0
type input "10"
click at [67, 277] on input "range" at bounding box center [111, 276] width 117 height 1
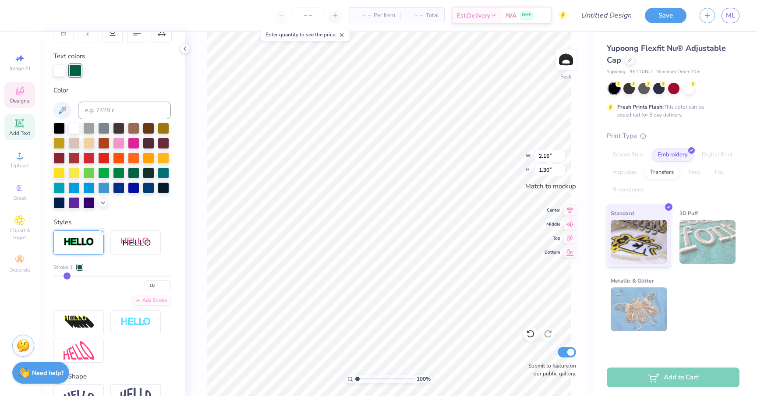
type input "2.19"
type input "1.33"
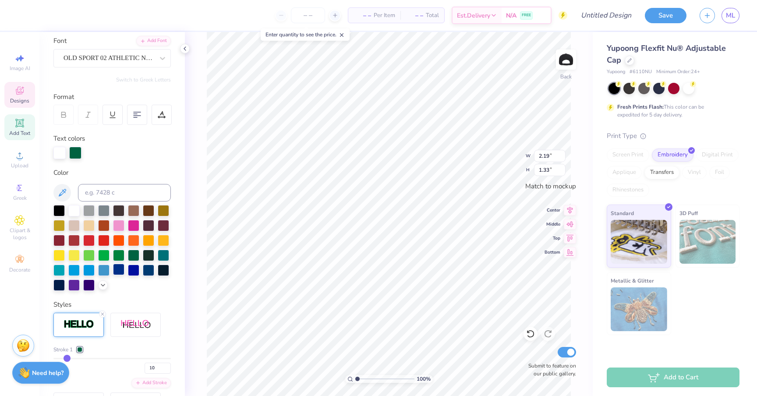
scroll to position [0, 0]
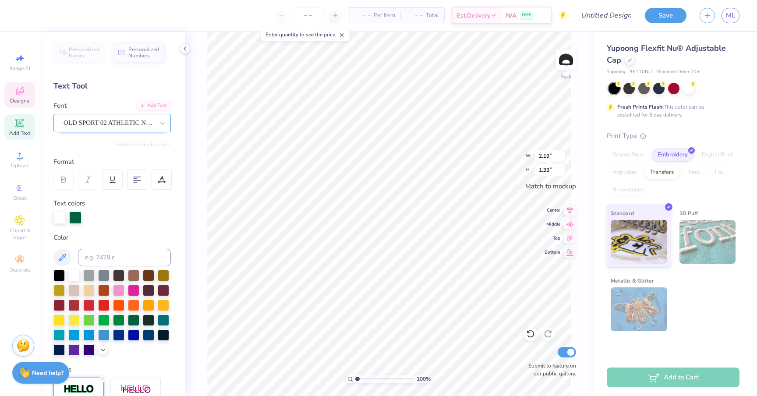
click at [120, 128] on div at bounding box center [109, 123] width 90 height 12
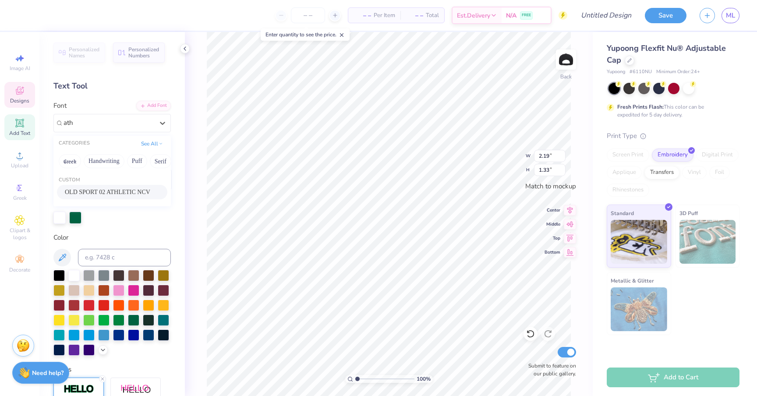
type input "ath"
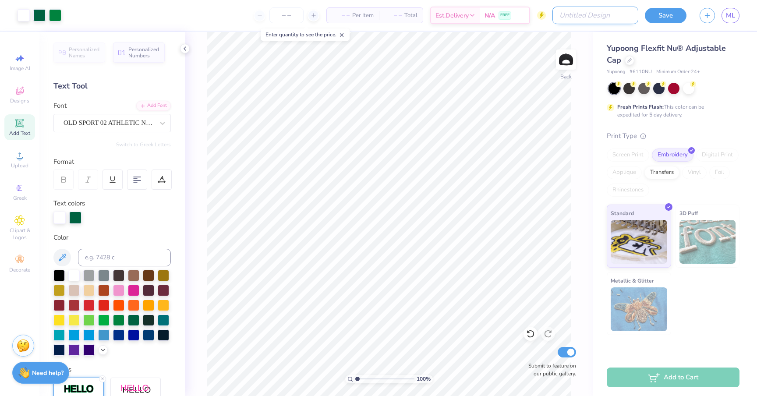
click at [623, 11] on input "Design Title" at bounding box center [596, 16] width 86 height 18
type input "Feef Humoor"
